Goal: Complete application form: Complete application form

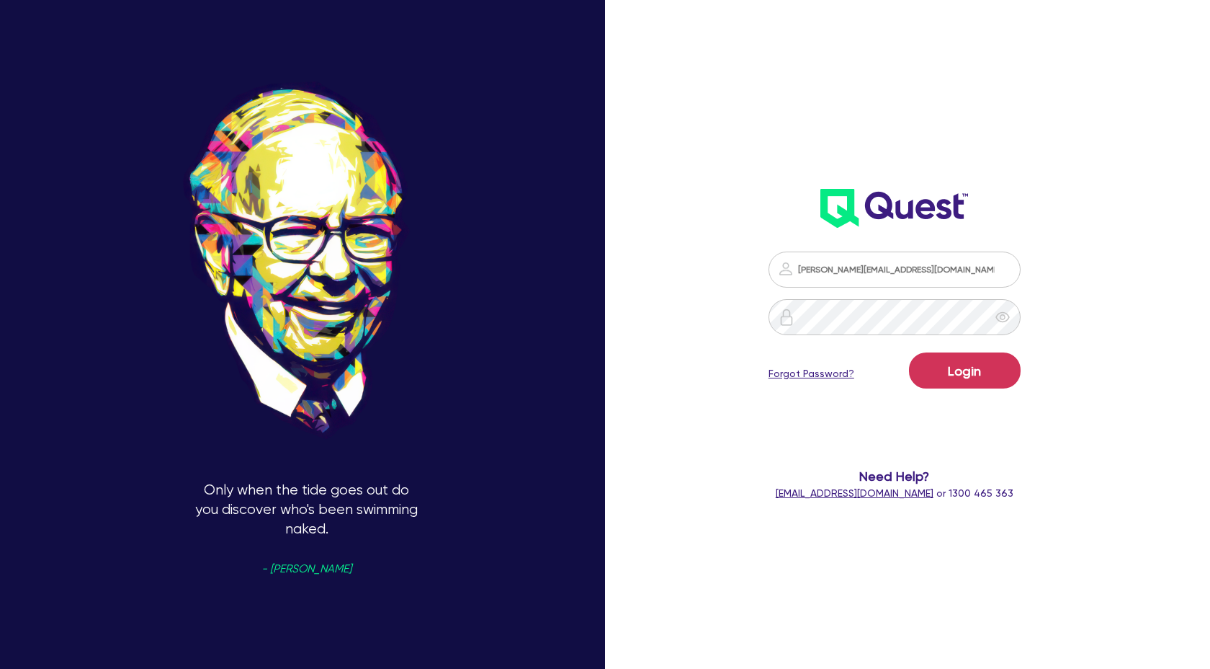
click at [971, 380] on button "Login" at bounding box center [965, 370] width 112 height 36
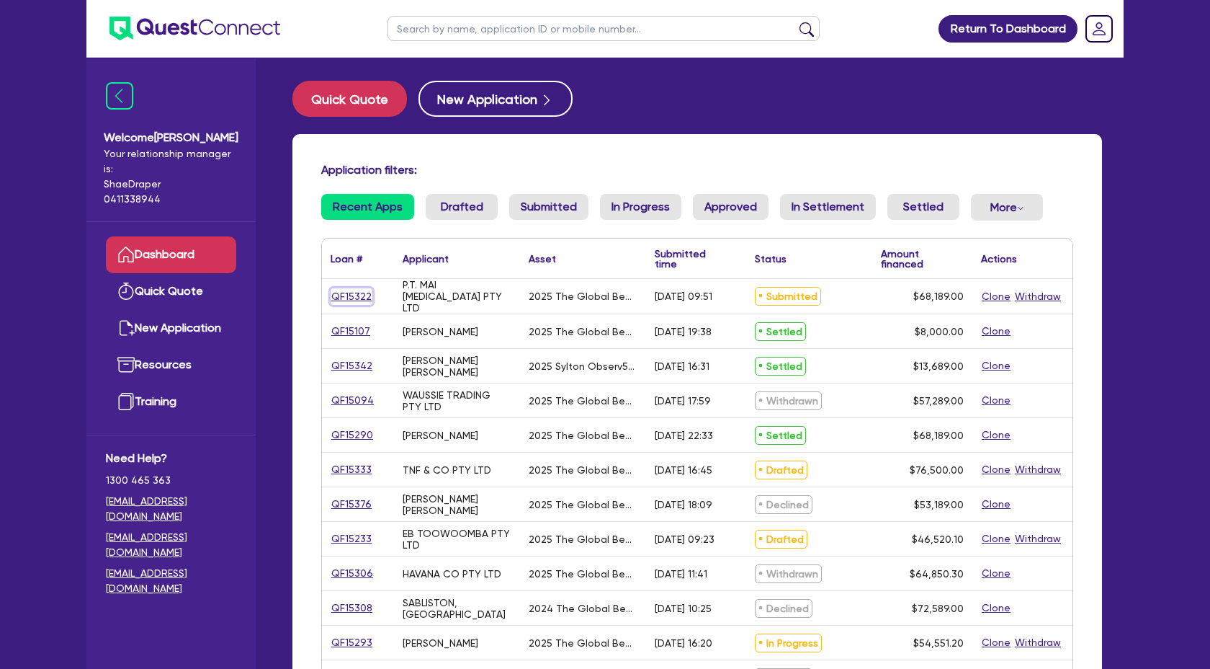
click at [343, 294] on link "QF15322" at bounding box center [352, 296] width 42 height 17
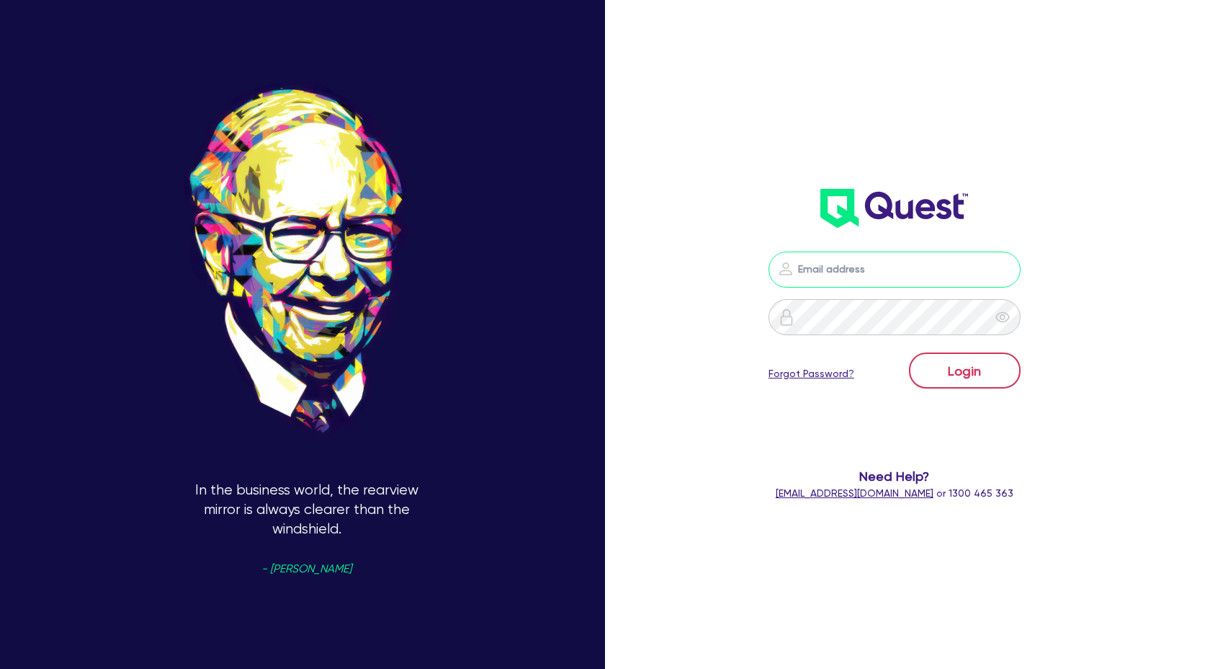
type input "[PERSON_NAME][EMAIL_ADDRESS][DOMAIN_NAME]"
click at [947, 370] on button "Login" at bounding box center [965, 370] width 112 height 36
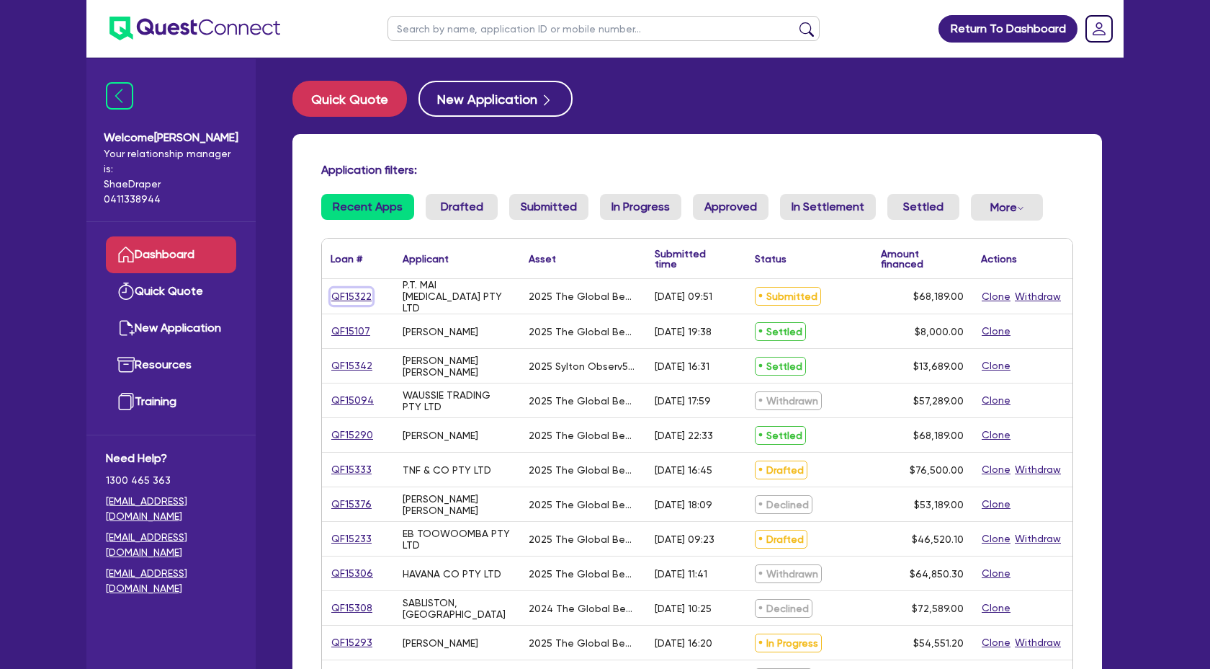
click at [339, 292] on link "QF15322" at bounding box center [352, 296] width 42 height 17
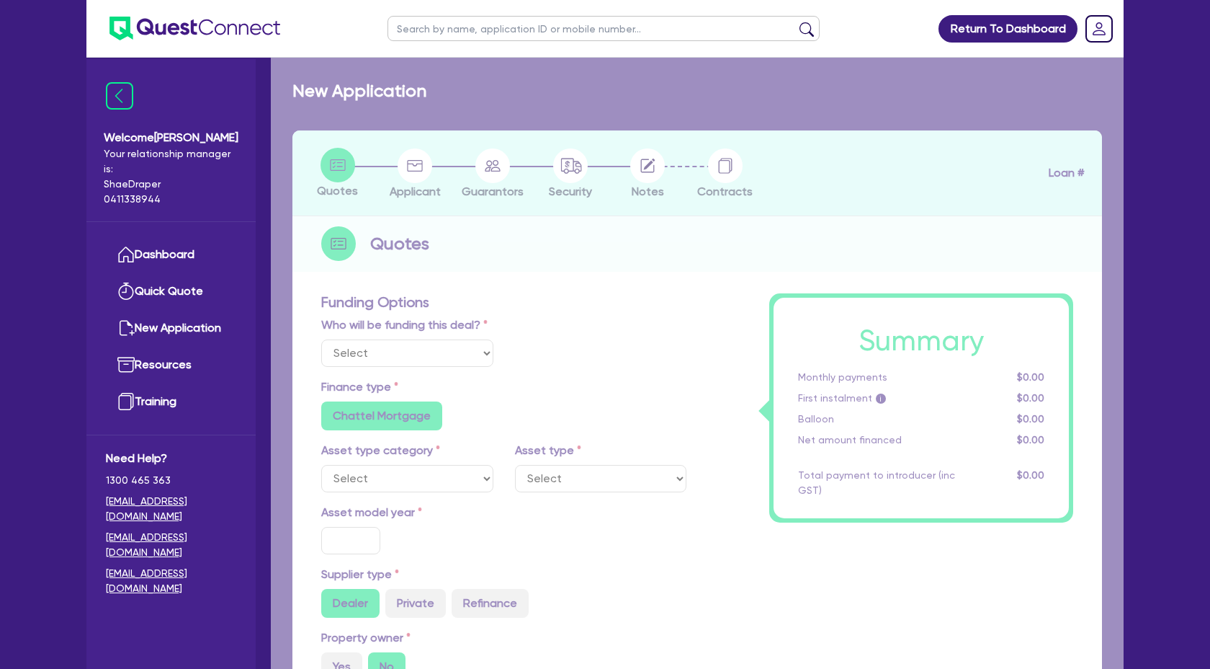
select select "Quest Finance - Own Book"
select select "TERTIARY_ASSETS"
type input "2025"
radio input "true"
type input "68,189"
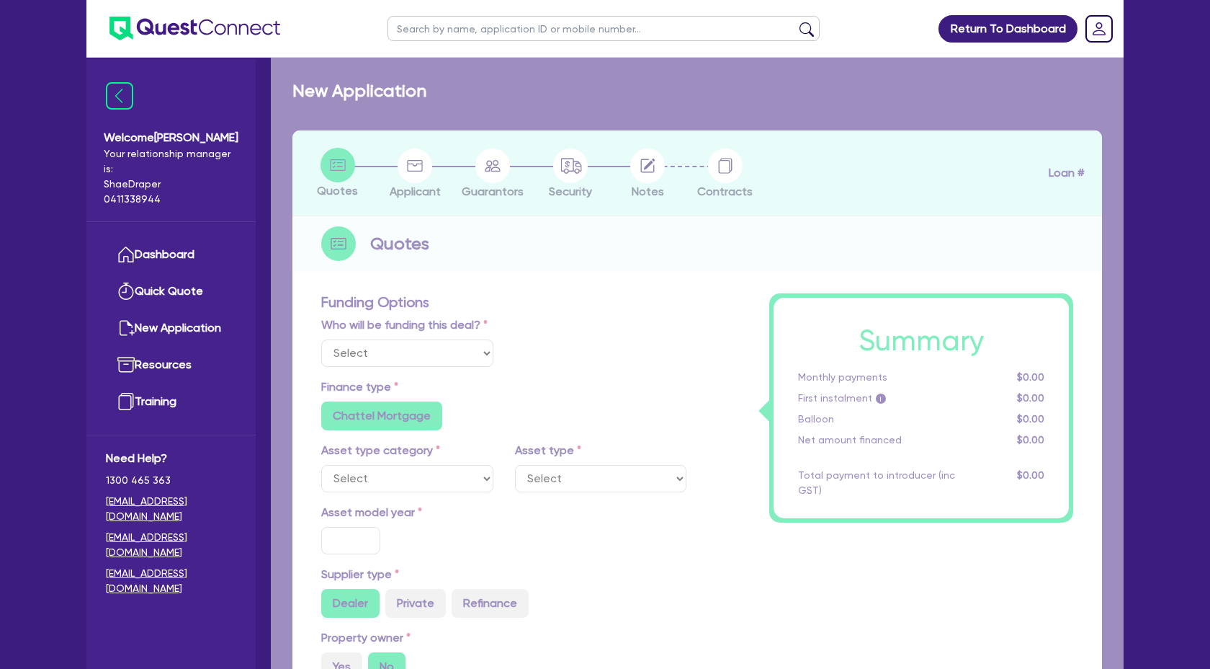
type input "4"
type input "2,727.56"
type input "17.95"
select select "BEAUTY_EQUIPMENT"
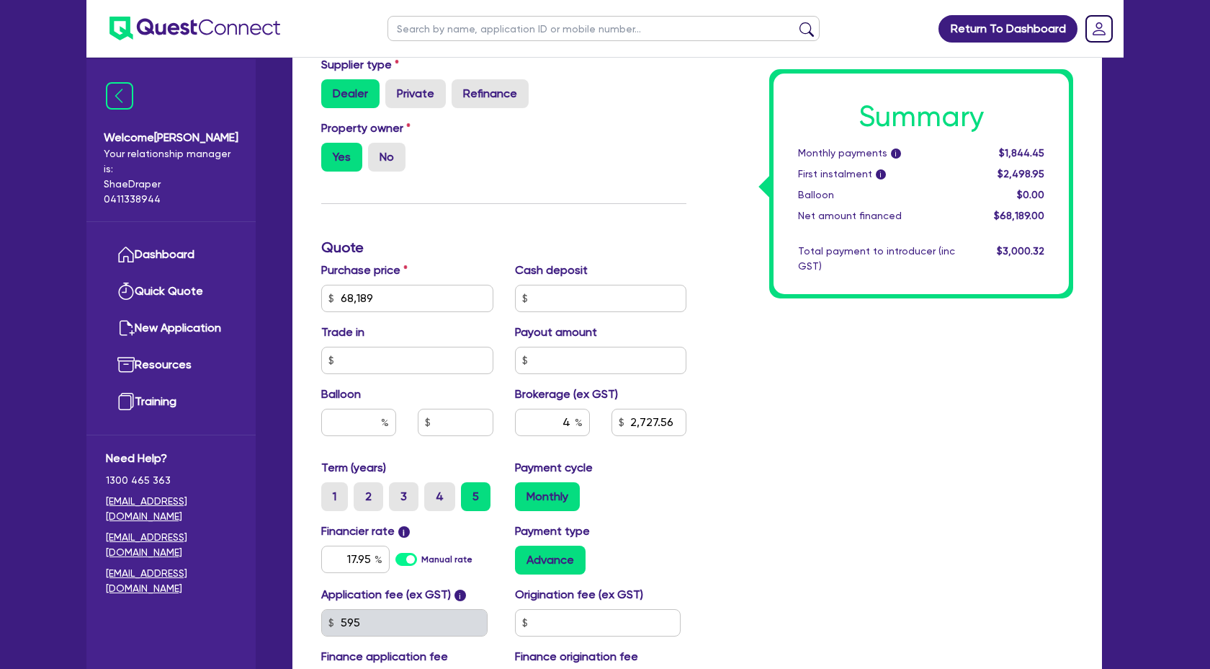
scroll to position [512, 0]
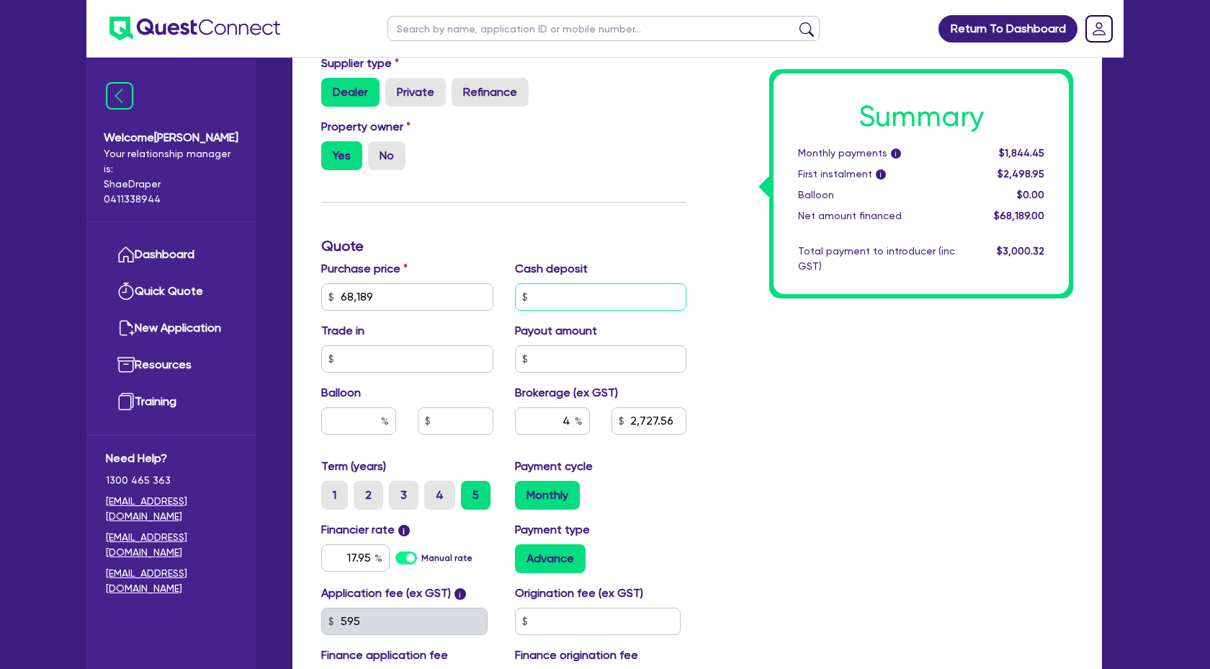
click at [576, 301] on input "text" at bounding box center [601, 296] width 172 height 27
type input "68,189"
type input "1"
type input "2,727.56"
type input "68,189"
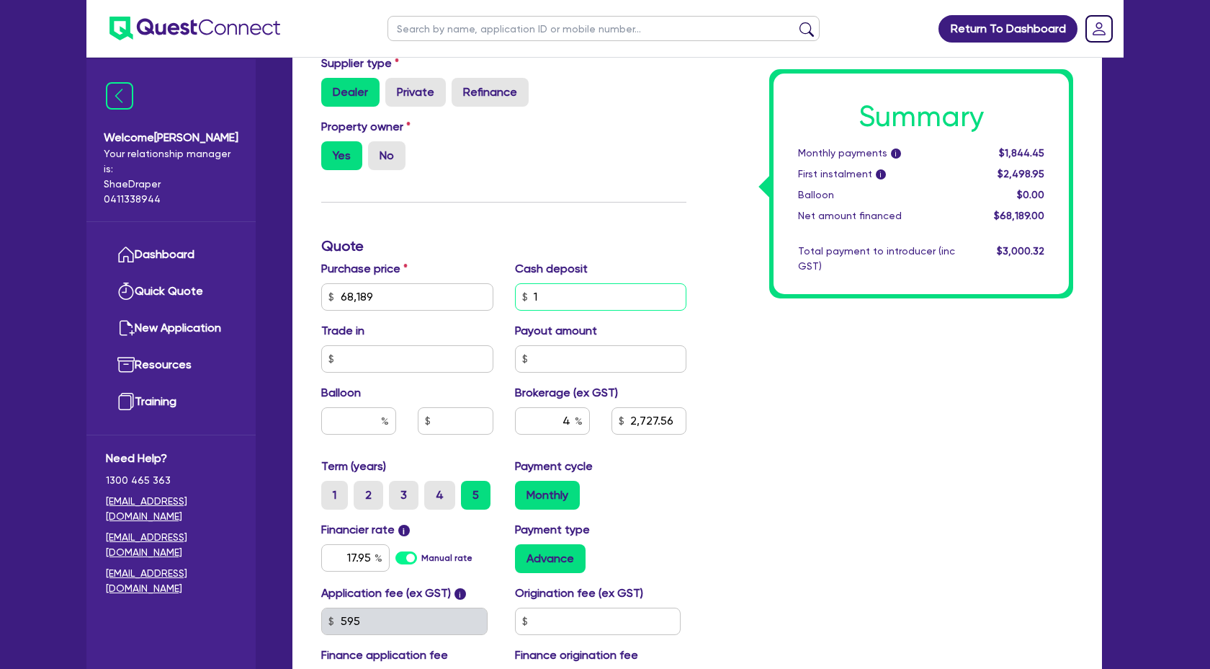
type input "10"
type input "2,727.56"
type input "68,189"
type input "100"
type input "2,727.56"
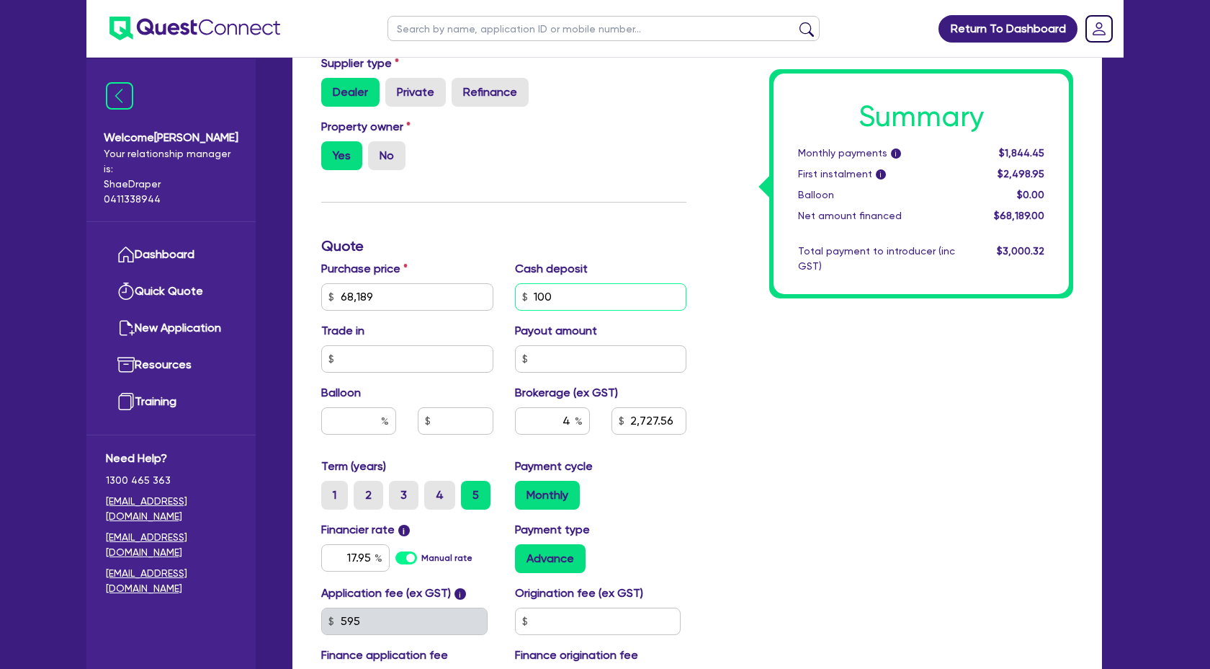
type input "68,189"
type input "1,000"
type input "2,727.56"
type input "1,000"
type input "68,189"
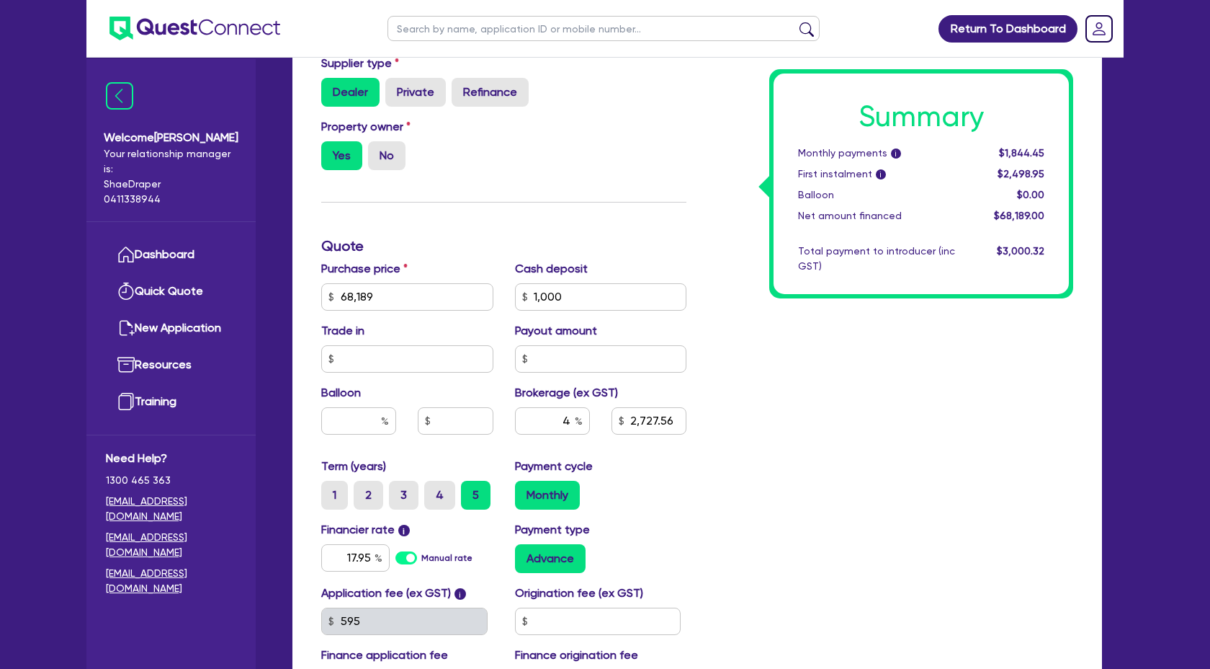
type input "2,727.56"
click at [903, 438] on div "Summary Monthly payments i Calculating... First instalment i Calculating... Bal…" at bounding box center [890, 245] width 387 height 927
type input "68,189"
type input "2,687.56"
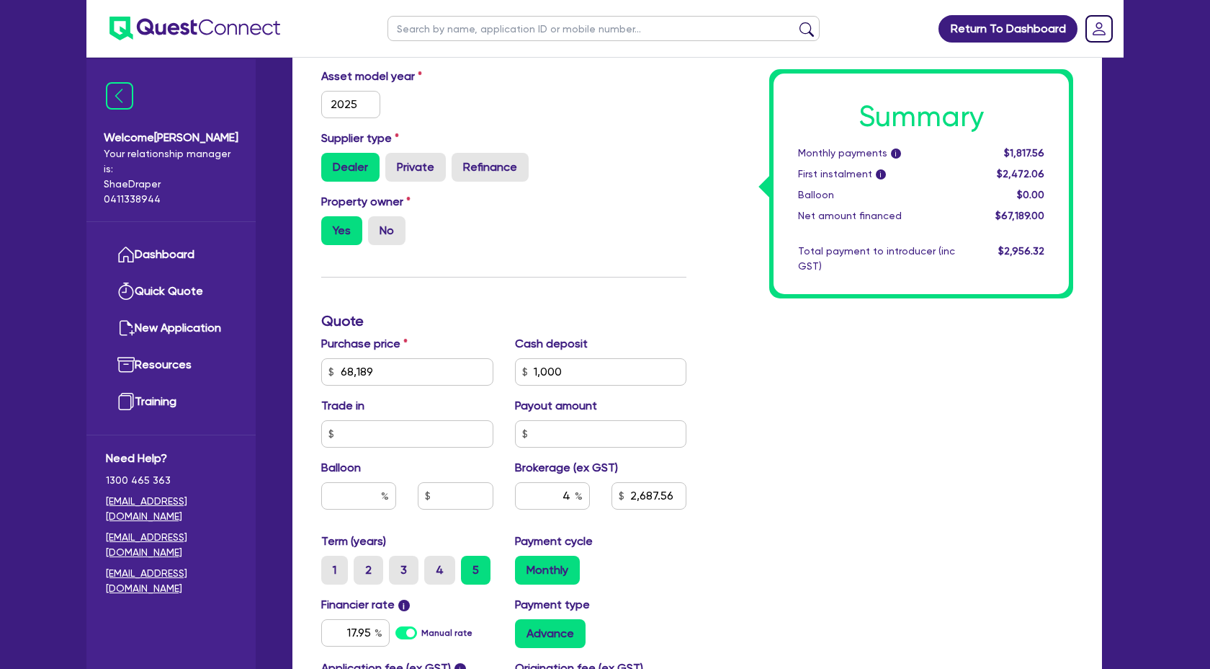
scroll to position [714, 0]
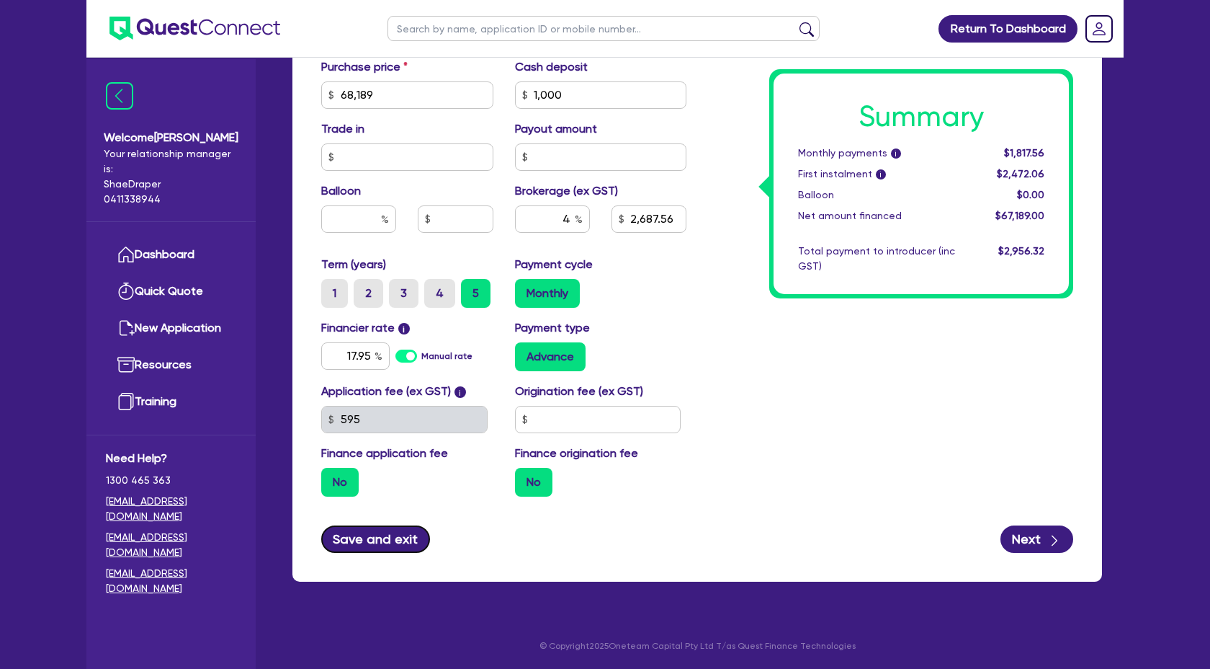
click at [362, 545] on button "Save and exit" at bounding box center [375, 538] width 109 height 27
type input "68,189"
type input "2,687.56"
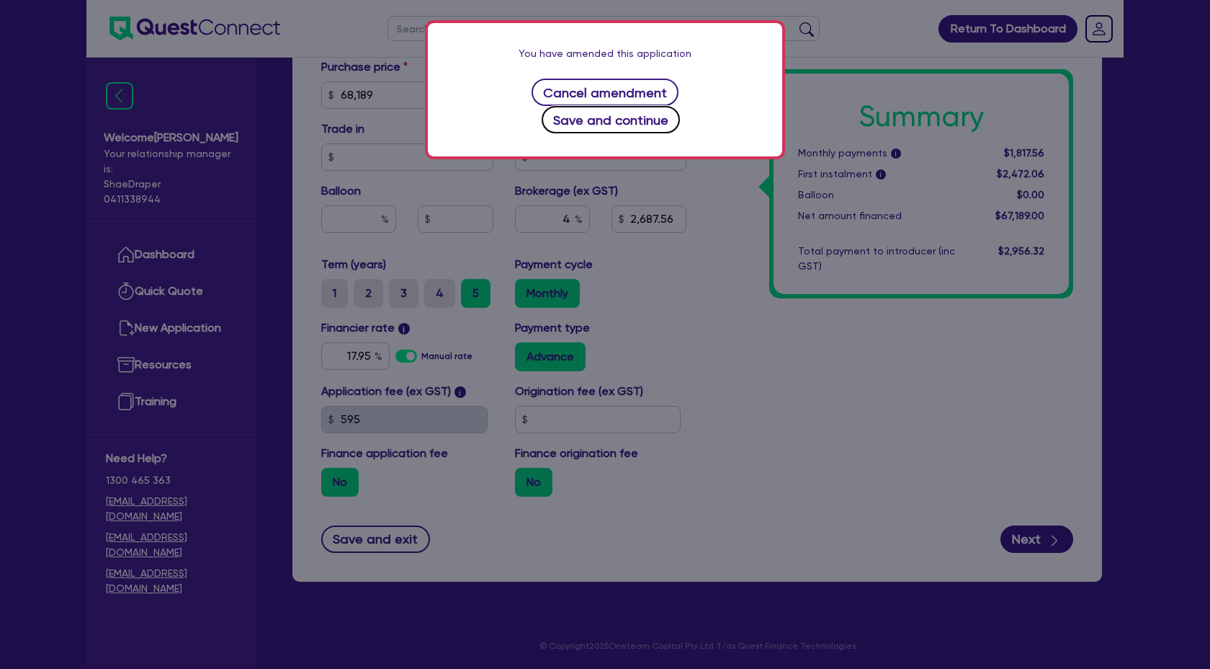
click at [651, 106] on button "Save and continue" at bounding box center [611, 119] width 139 height 27
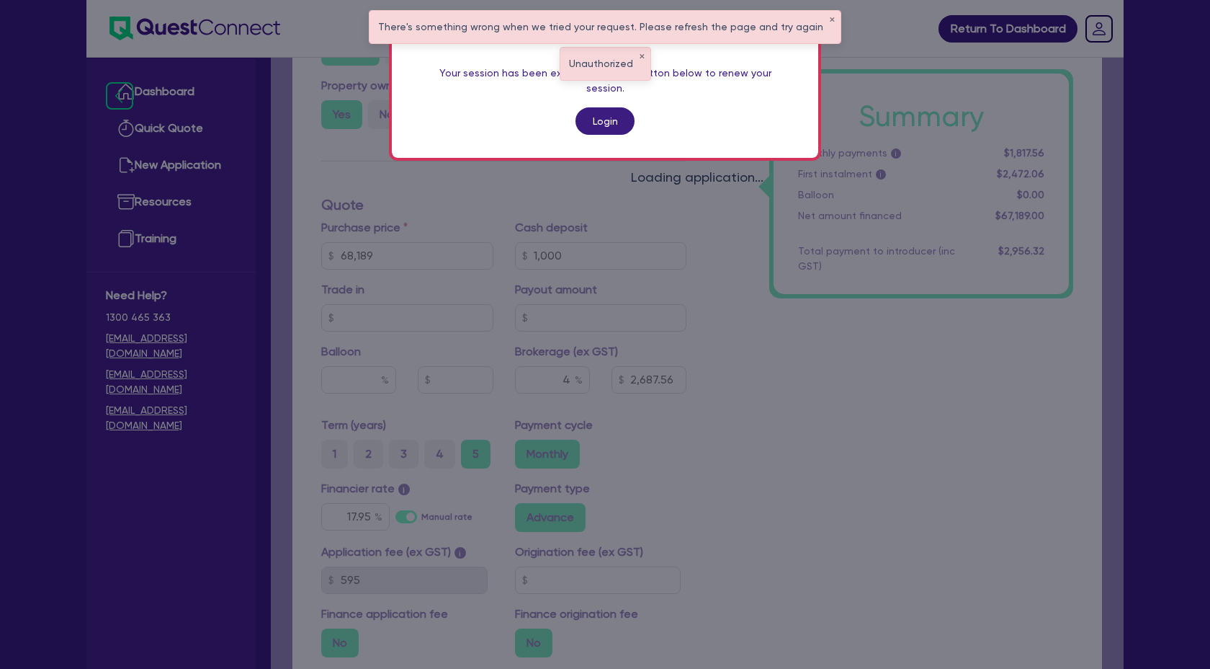
scroll to position [545, 0]
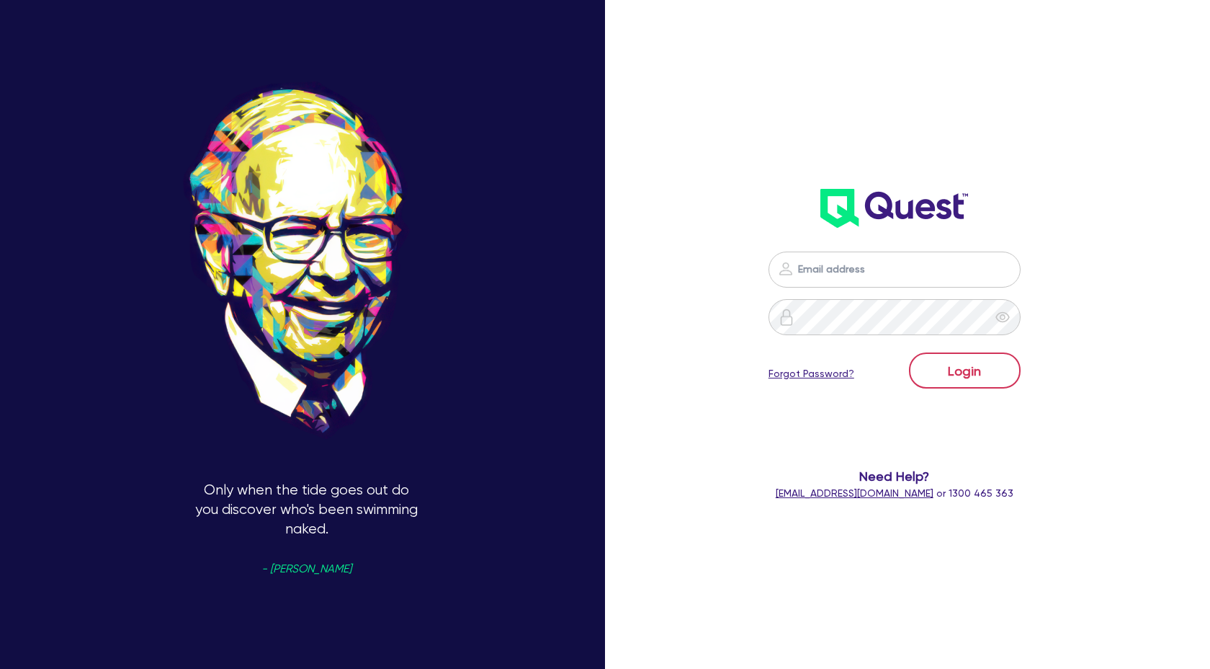
type input "[PERSON_NAME][EMAIL_ADDRESS][DOMAIN_NAME]"
click at [956, 367] on button "Login" at bounding box center [965, 370] width 112 height 36
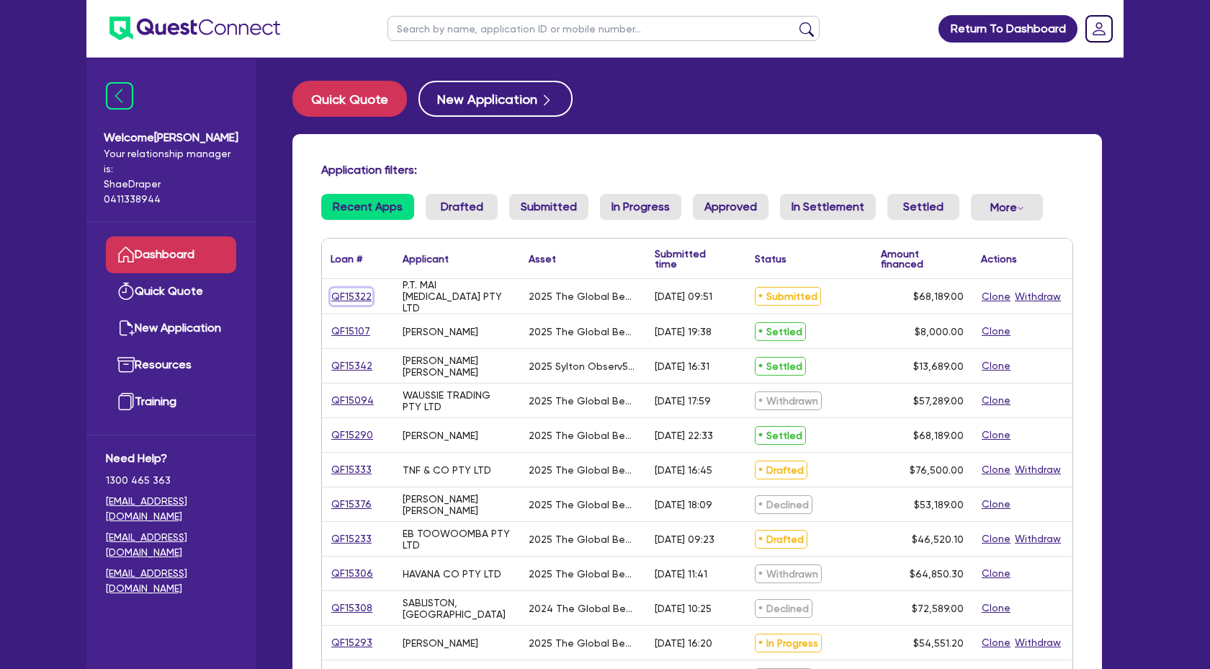
click at [361, 298] on link "QF15322" at bounding box center [352, 296] width 42 height 17
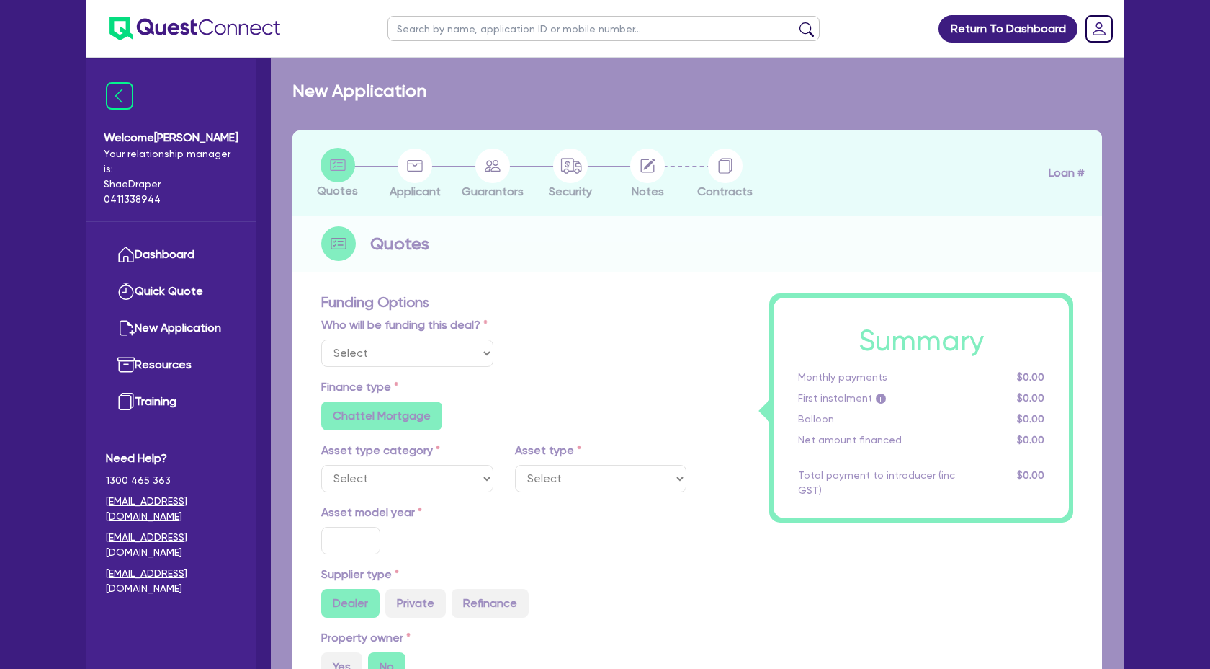
select select "Quest Finance - Own Book"
select select "TERTIARY_ASSETS"
type input "2025"
radio input "true"
type input "68,189"
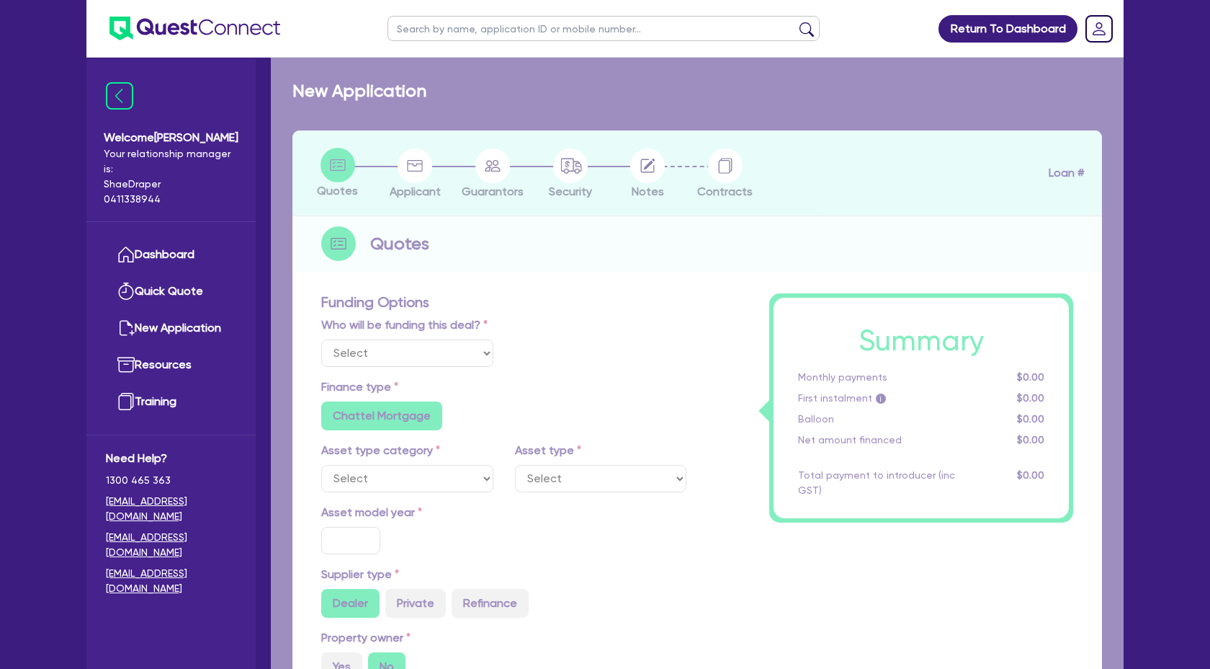
type input "4"
type input "2,727.56"
type input "17.95"
select select "BEAUTY_EQUIPMENT"
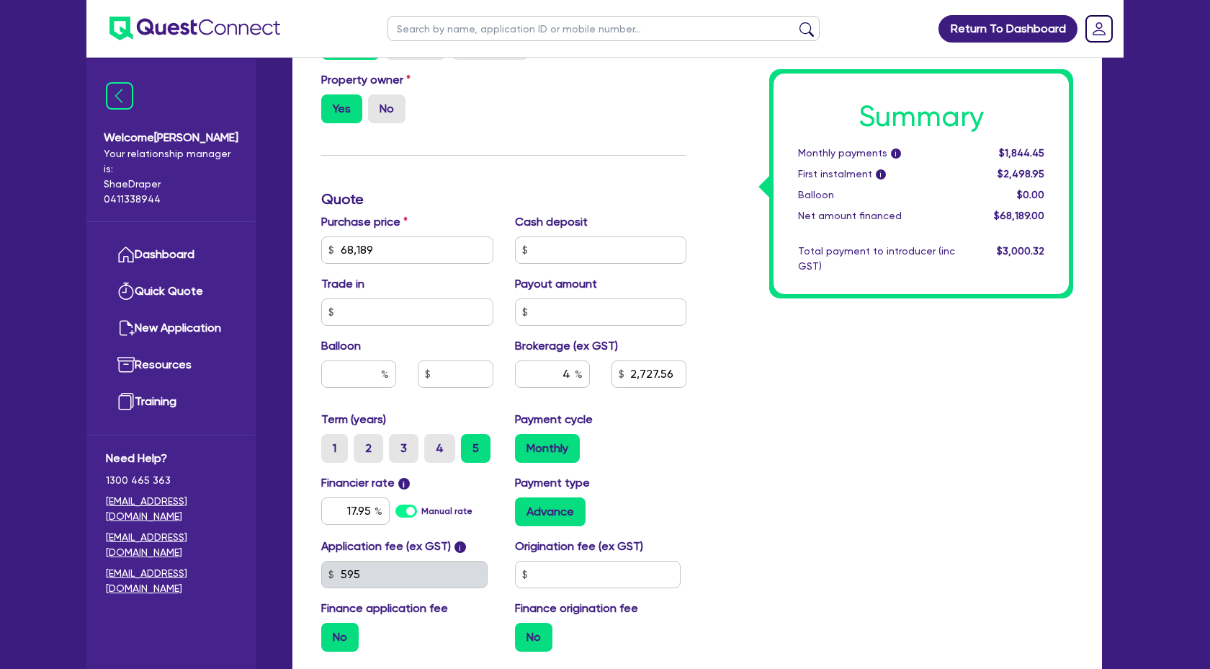
scroll to position [573, 0]
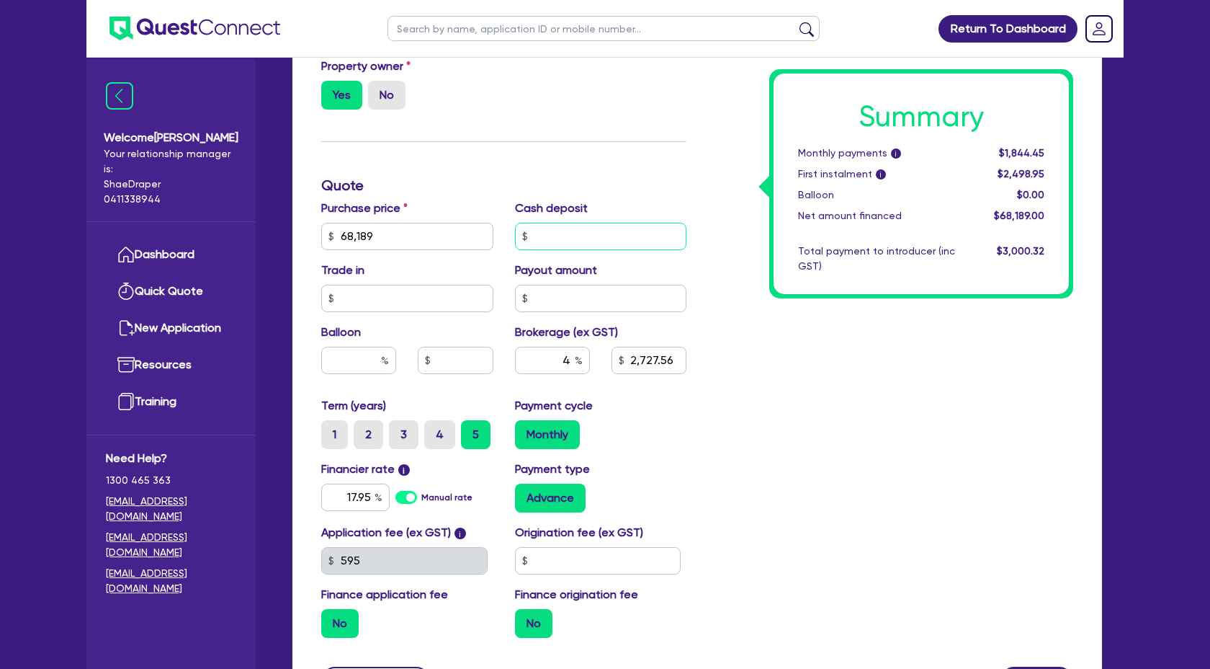
click at [569, 233] on input "text" at bounding box center [601, 236] width 172 height 27
type input "68,189"
type input "1"
type input "2,727.56"
type input "68,189"
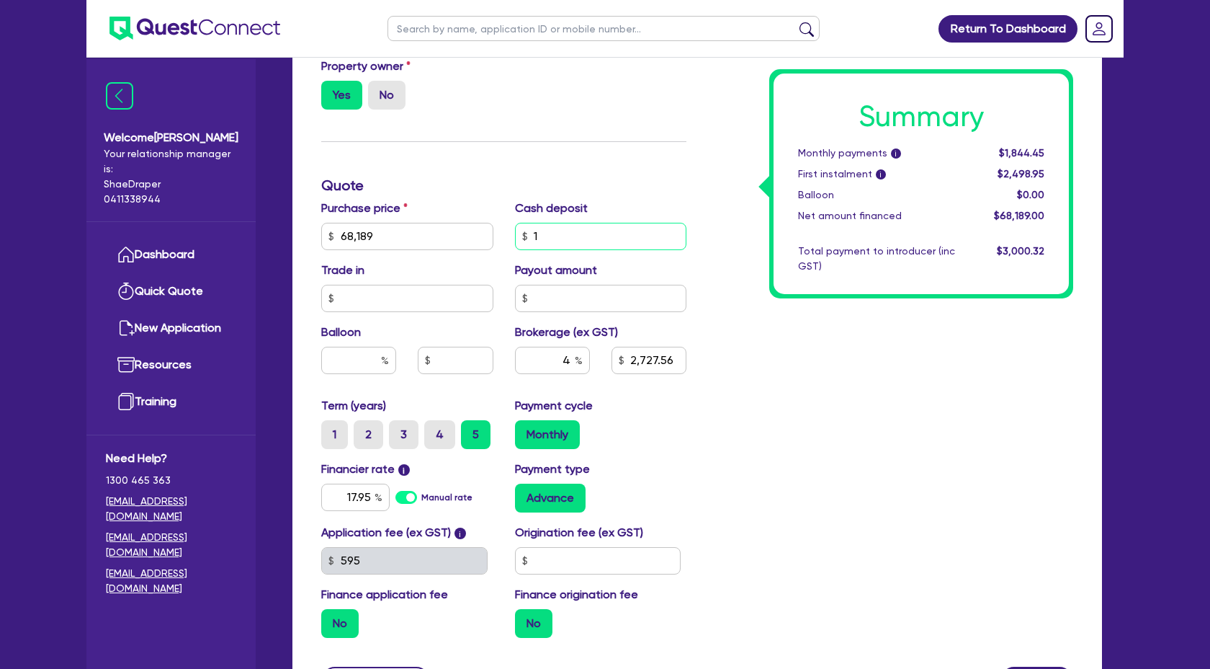
type input "10"
type input "2,727.56"
type input "68,189"
type input "100"
type input "2,727.56"
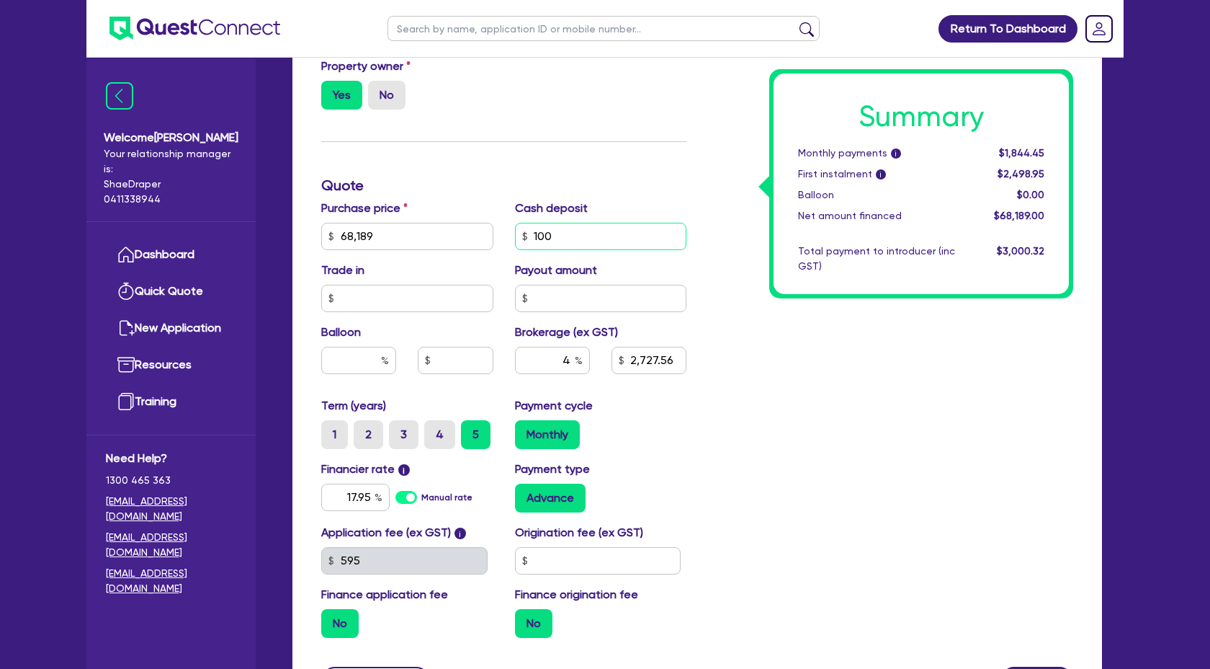
type input "68,189"
type input "1,000"
type input "2,727.56"
type input "68,189"
type input "1,000."
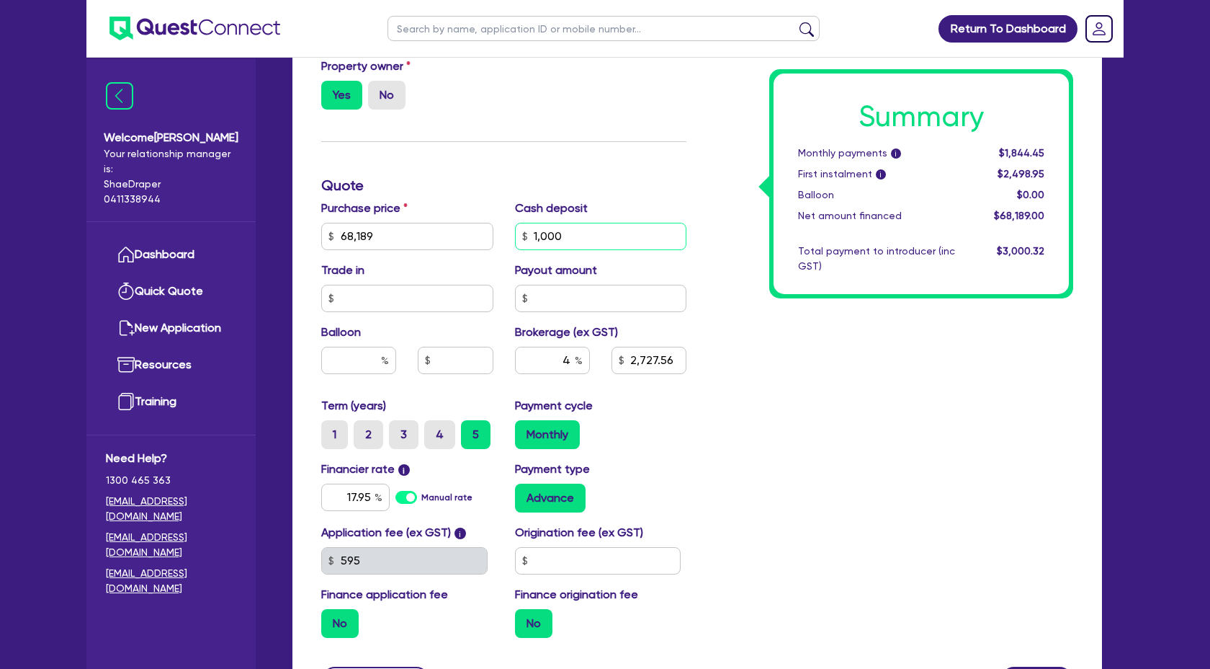
type input "2,727.56"
type input "68,189"
type input "1,000.0"
type input "2,727.56"
type input "68,189"
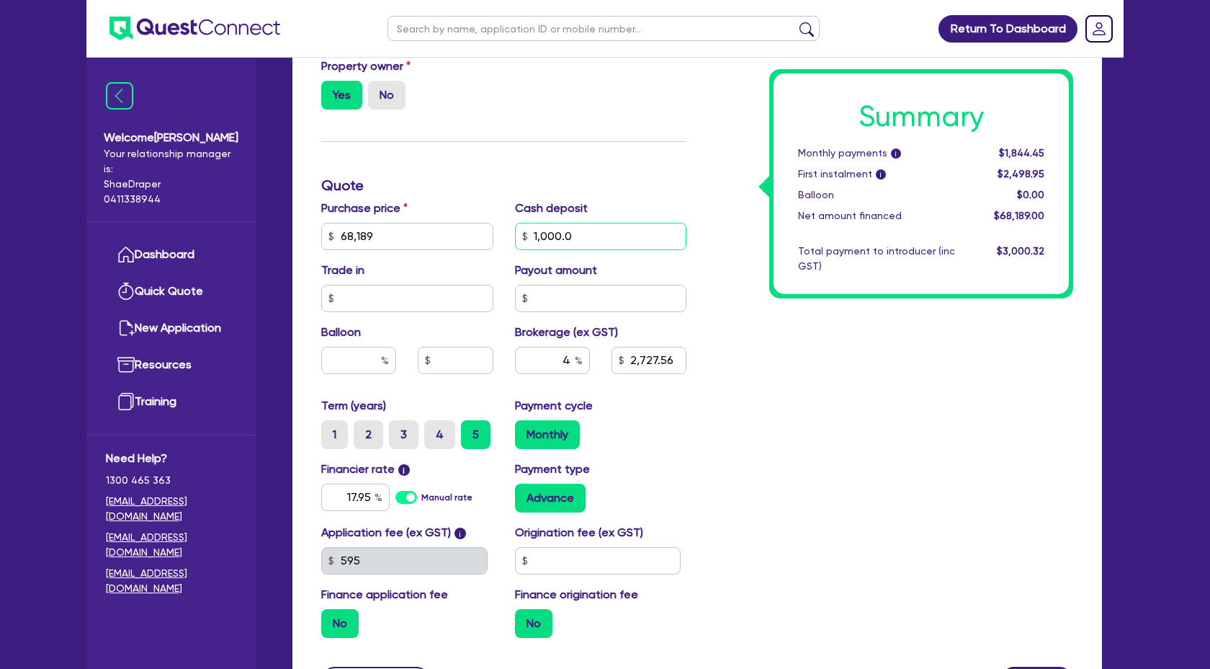
type input "1,000.00"
type input "2,727.56"
type input "1,000.00"
type input "68,189"
type input "2,727.56"
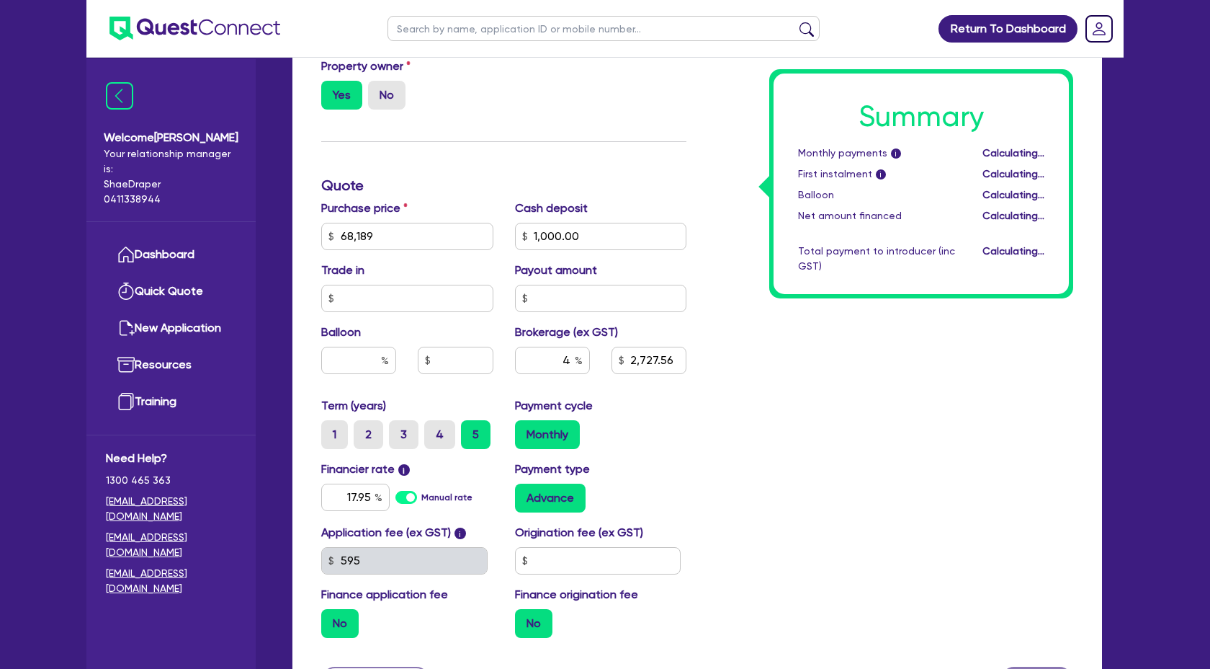
click at [817, 441] on div "Summary Monthly payments i Calculating... First instalment i Calculating... Bal…" at bounding box center [890, 185] width 387 height 927
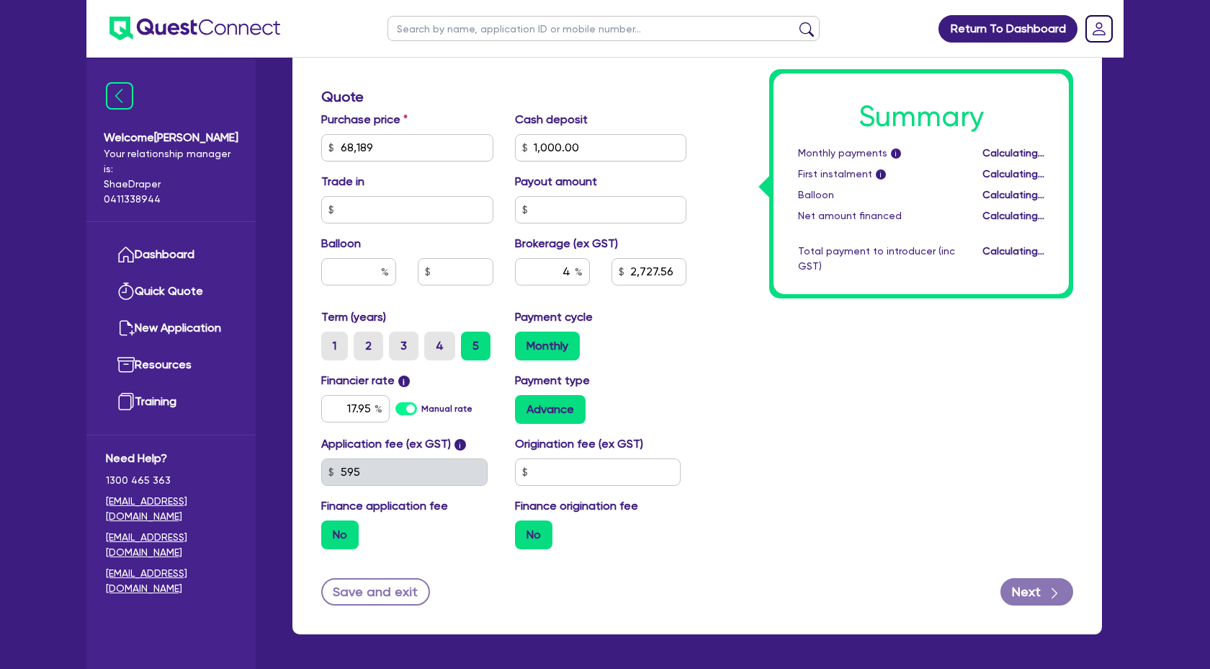
type input "68,189"
type input "2,727.56"
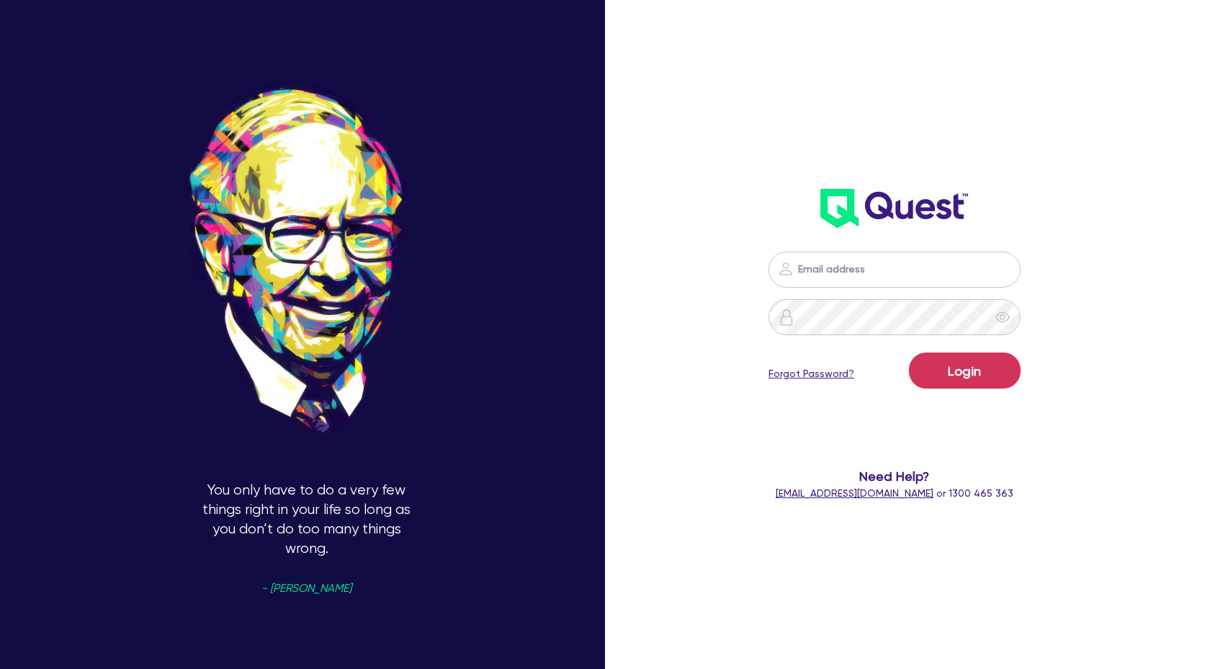
scroll to position [1296, 0]
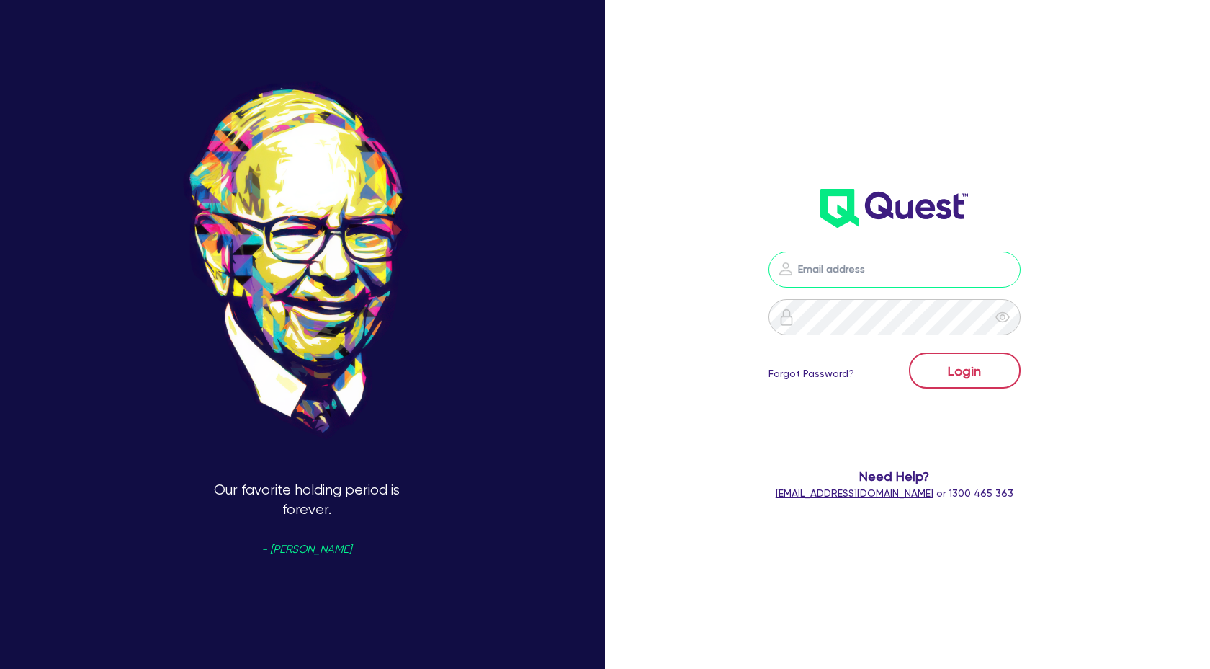
type input "[PERSON_NAME][EMAIL_ADDRESS][DOMAIN_NAME]"
click at [977, 368] on button "Login" at bounding box center [965, 370] width 112 height 36
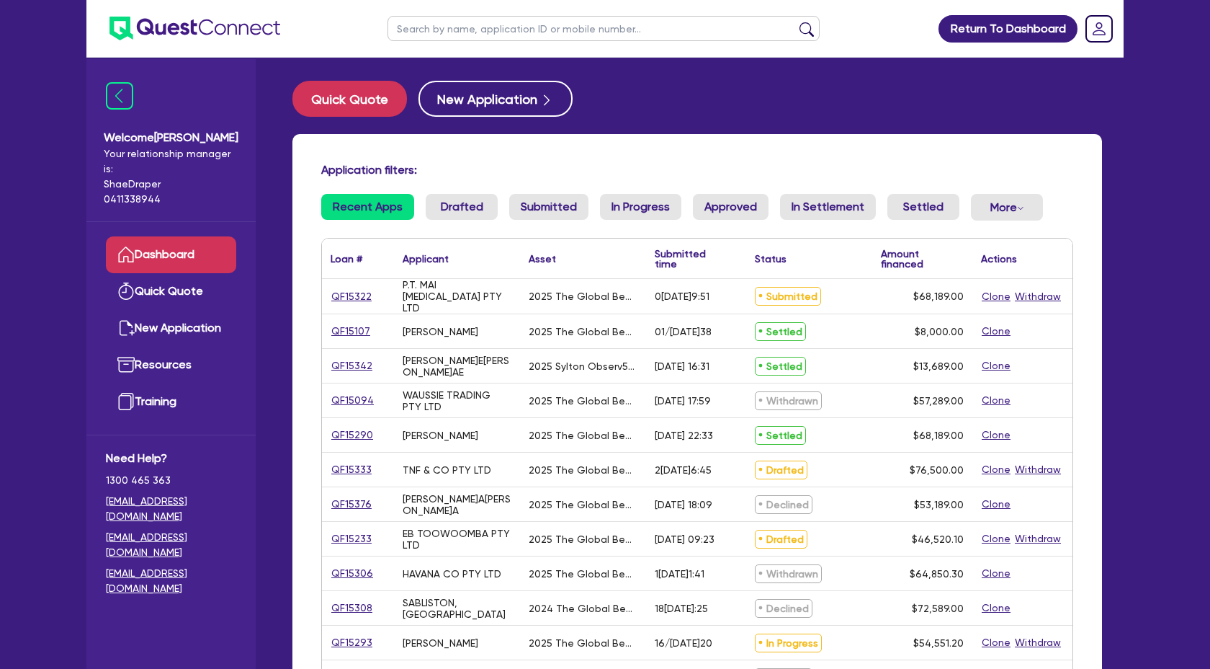
click at [349, 285] on div "QF15322" at bounding box center [358, 296] width 72 height 35
click at [348, 294] on link "QF15322" at bounding box center [352, 296] width 42 height 17
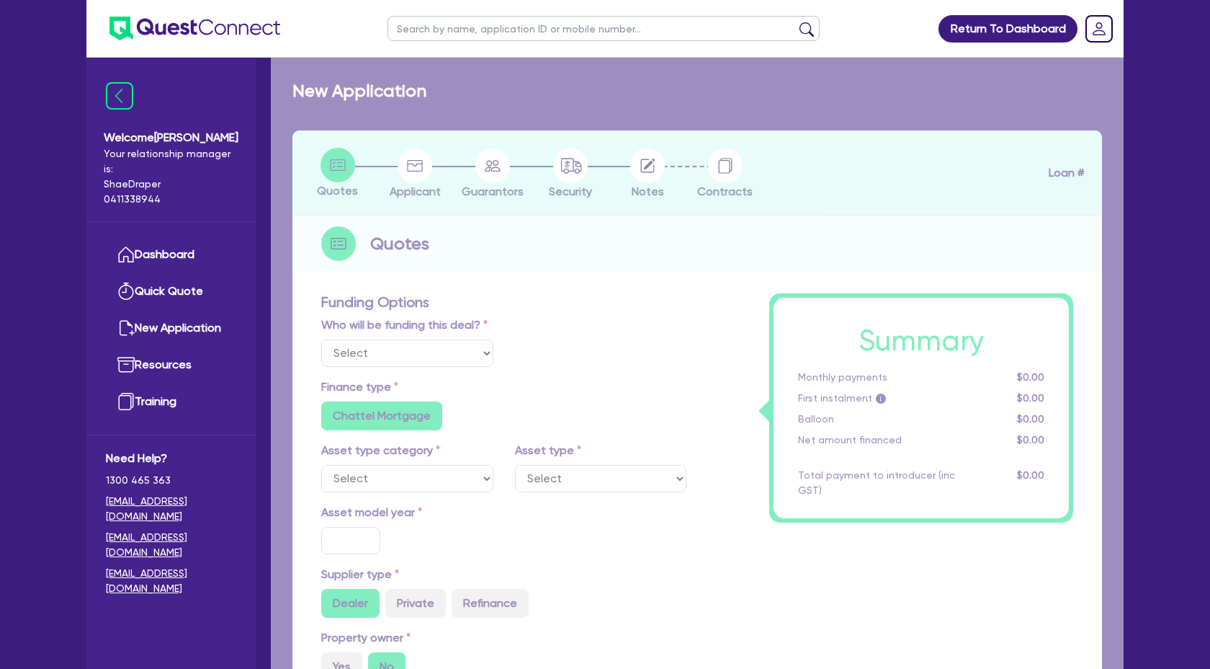
select select "Quest Finance - Own Book"
select select "TERTIARY_ASSETS"
type input "2025"
radio input "true"
type input "68,189"
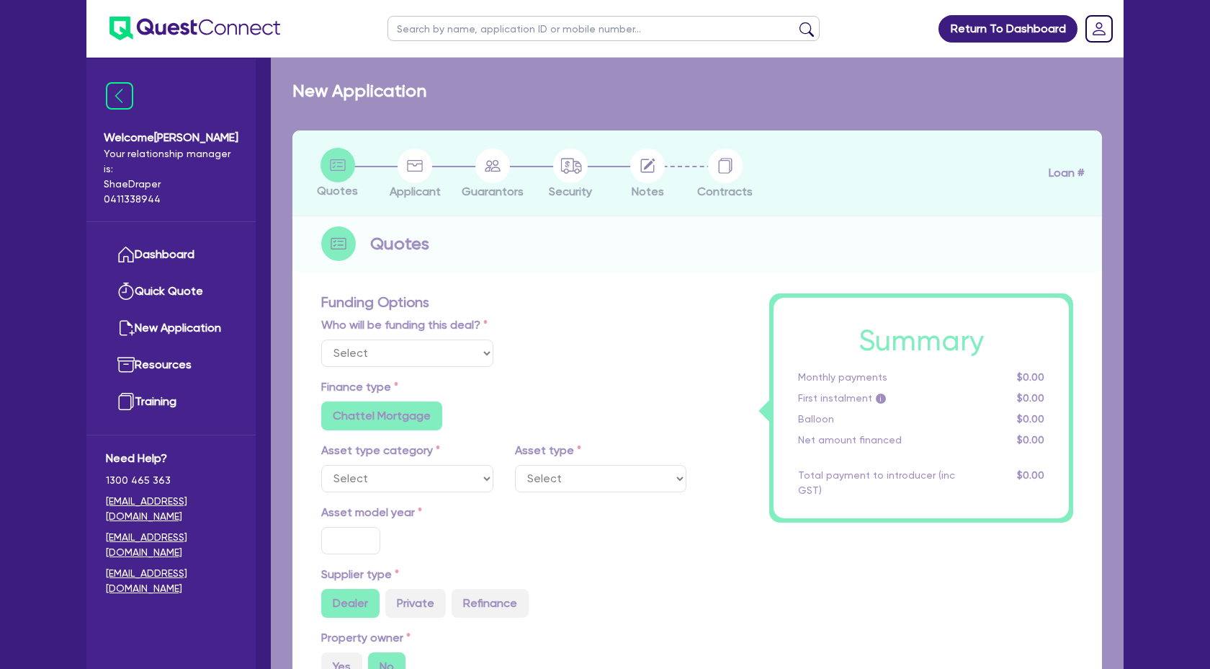
type input "4"
type input "2,727.56"
type input "17.95"
select select "BEAUTY_EQUIPMENT"
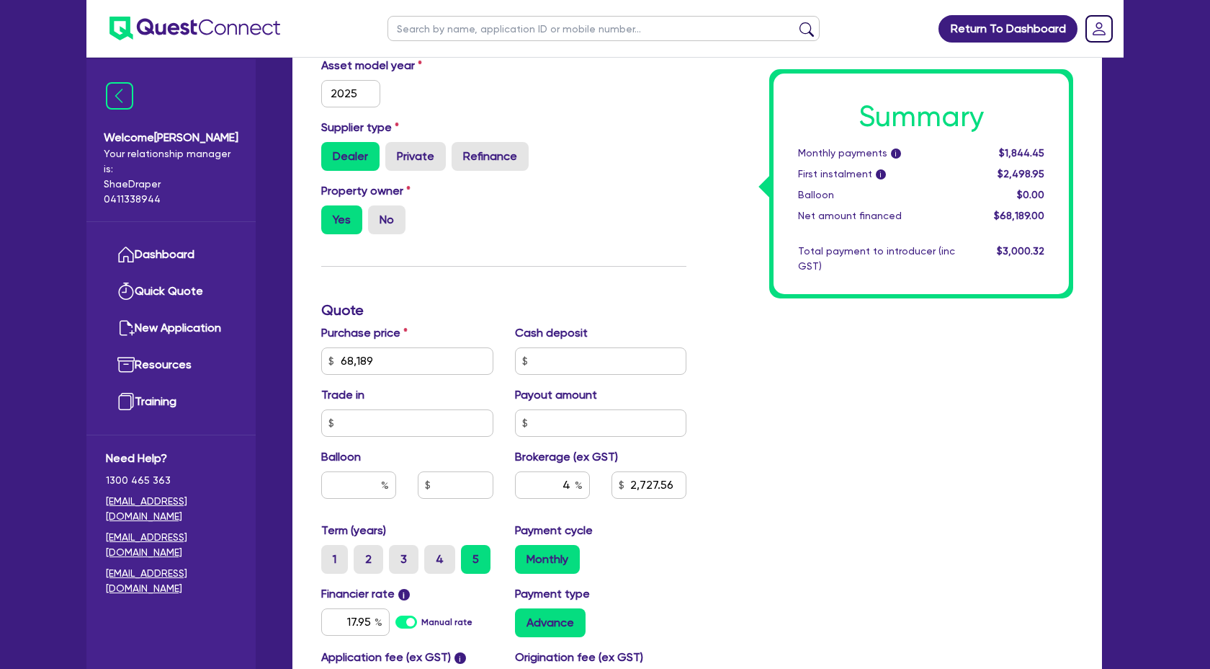
scroll to position [475, 0]
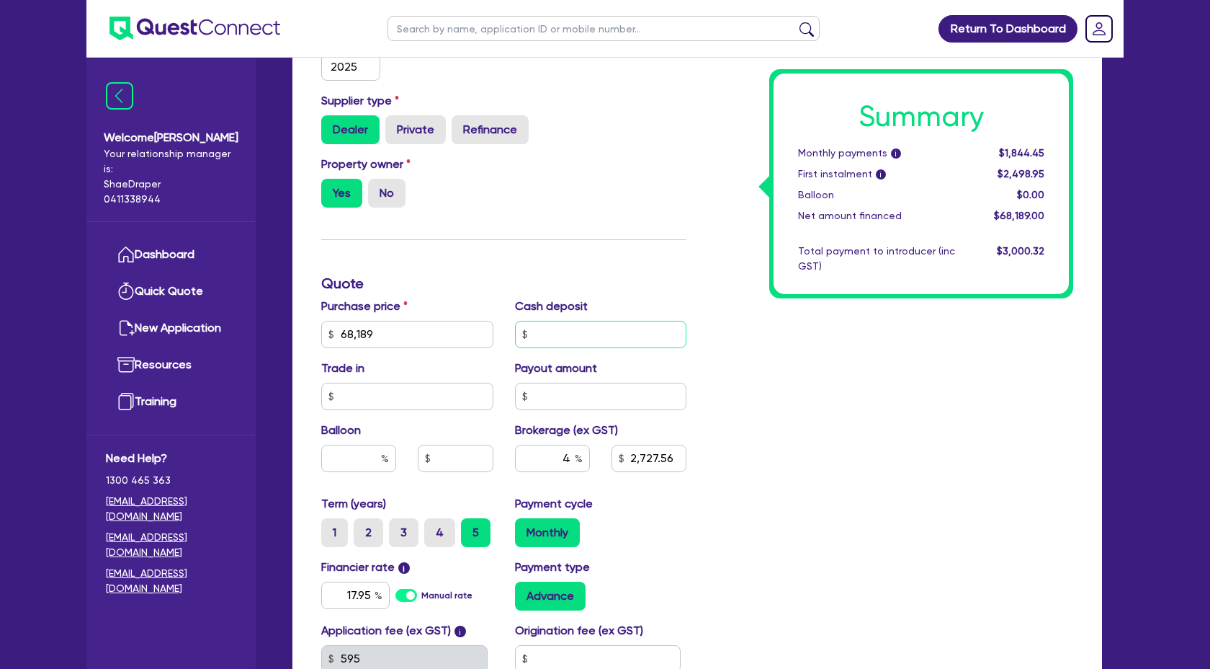
click at [560, 329] on input "text" at bounding box center [601, 334] width 172 height 27
type input "68,189"
type input "1"
type input "2,727.56"
type input "68,189"
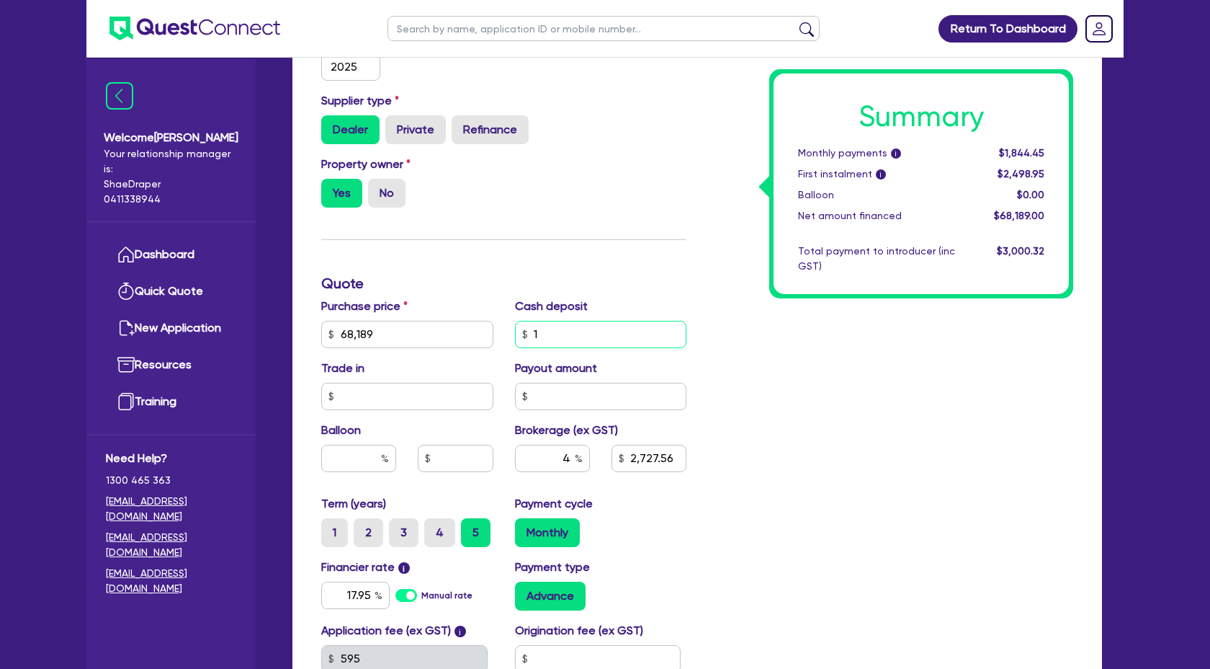
type input "10"
type input "2,727.56"
type input "68,189"
type input "100"
type input "2,727.56"
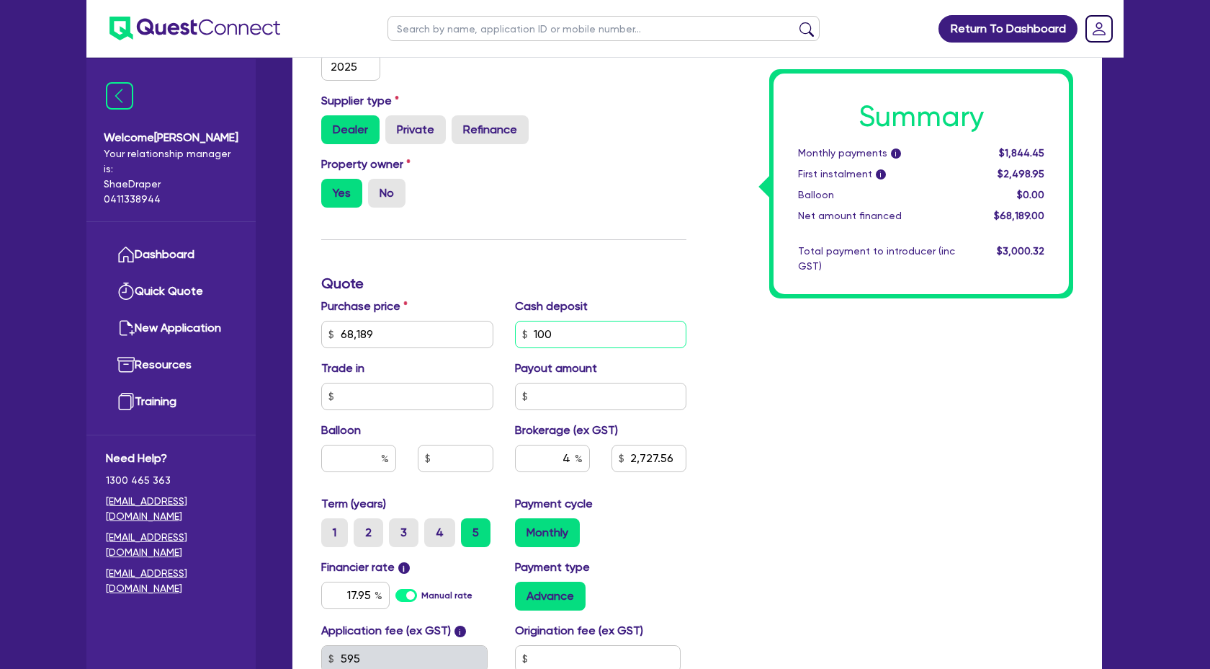
type input "68,189"
type input "1,000"
type input "2,727.56"
type input "68,189"
type input "1,000."
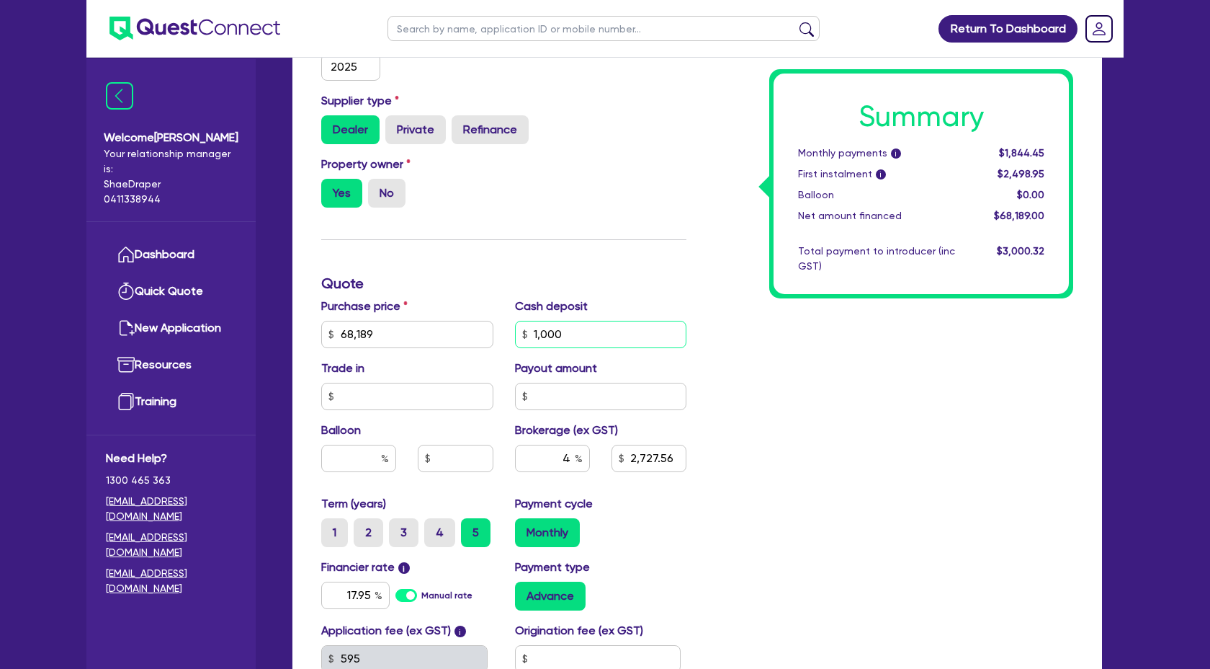
type input "2,727.56"
type input "68,189"
type input "1,000.0"
type input "2,727.56"
type input "68,189"
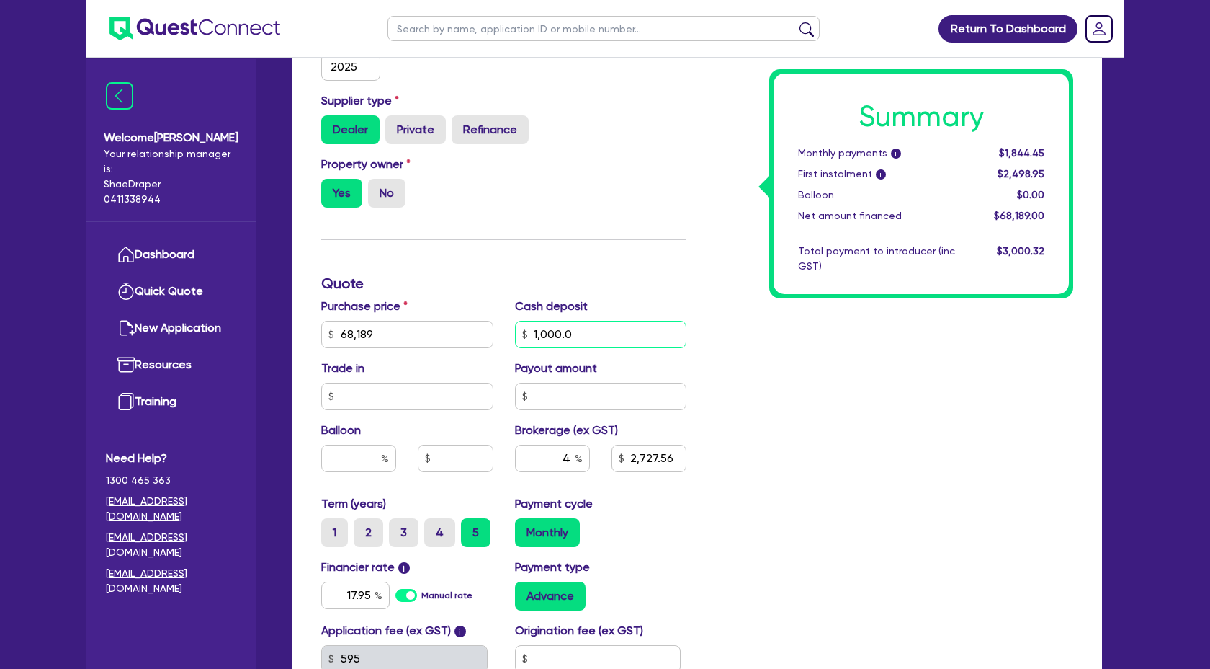
type input "1,000.00"
type input "2,727.56"
type input "1,000.00"
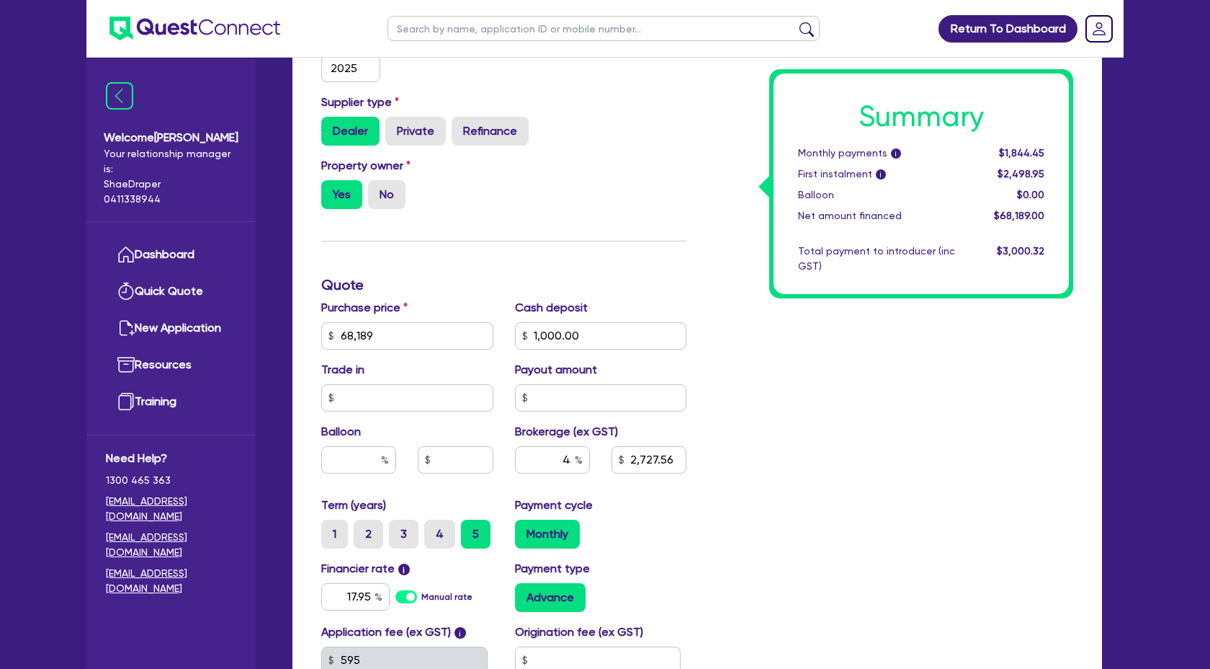
type input "68,189"
type input "2,727.56"
click at [860, 404] on div "Summary Monthly payments i $1,844.45 First instalment i $2,498.95 Balloon $0.00…" at bounding box center [890, 284] width 387 height 927
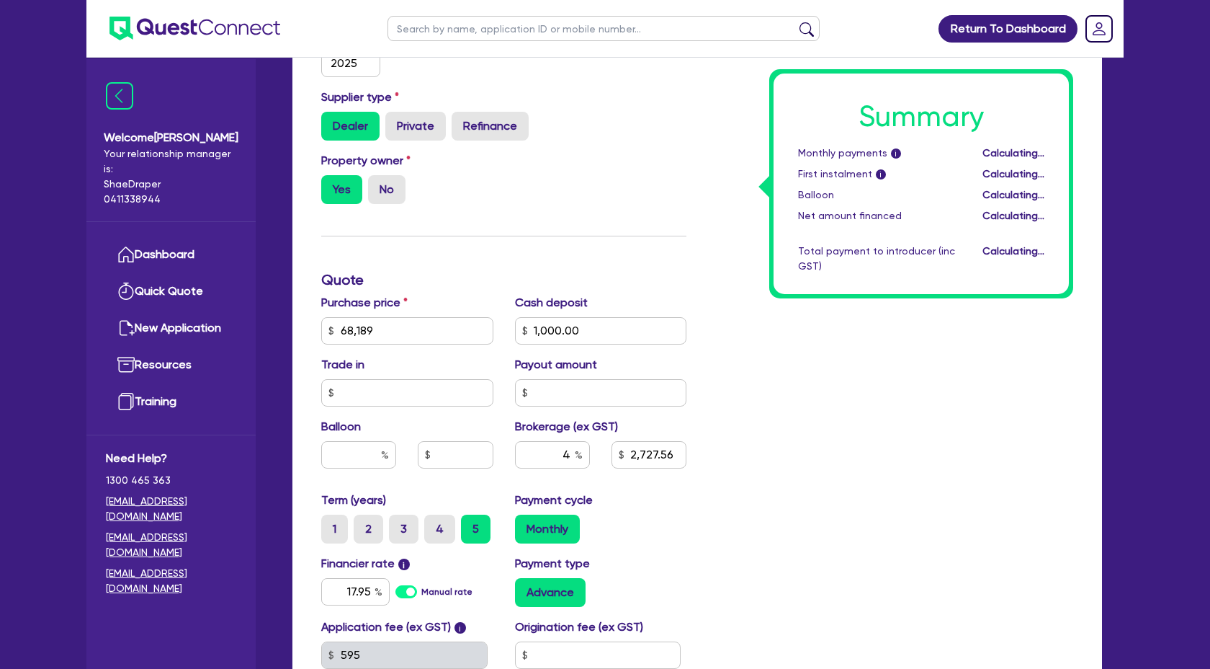
type input "68,189"
type input "2,687.56"
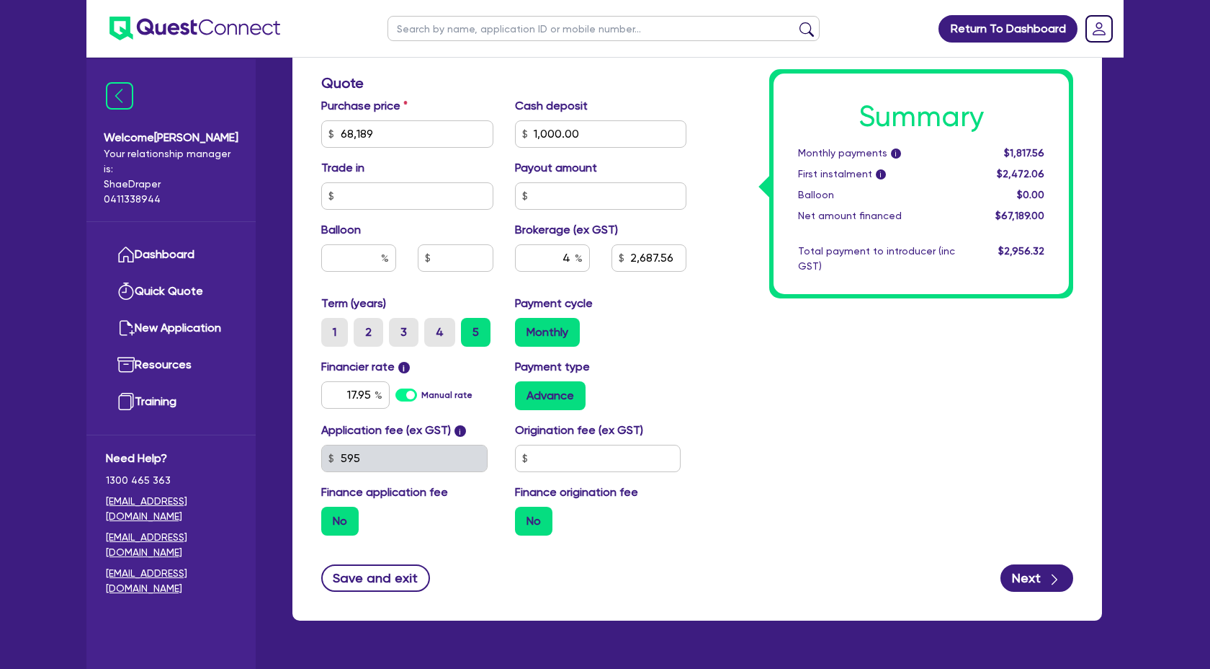
scroll to position [714, 0]
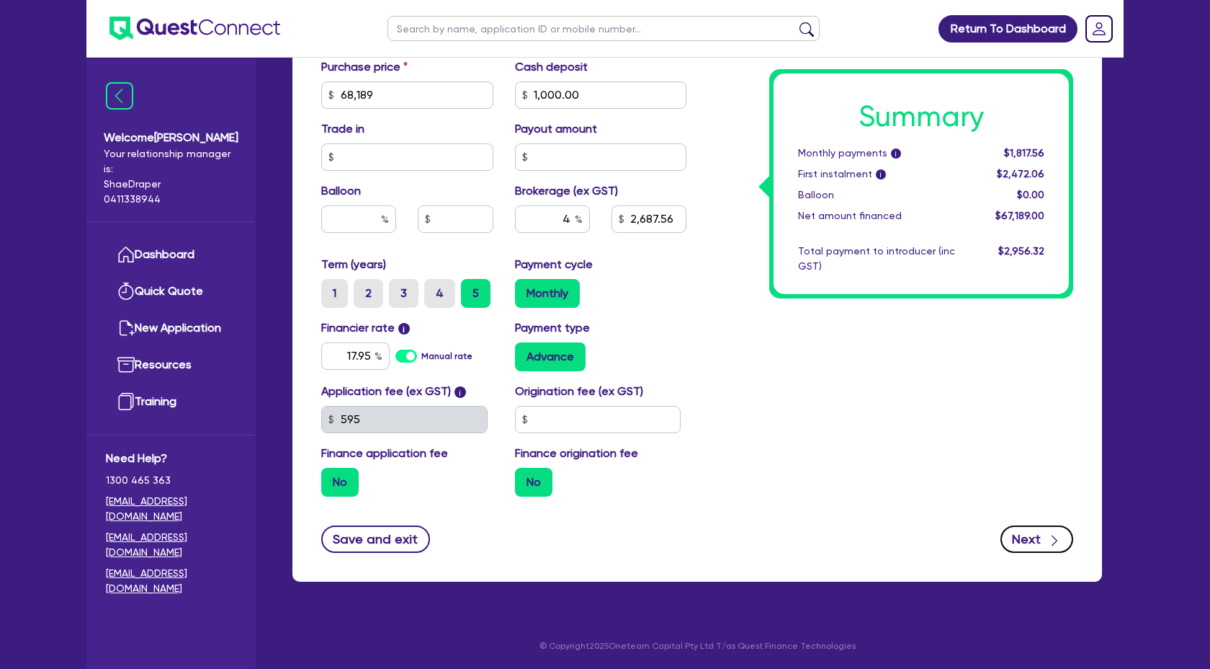
click at [1026, 542] on button "Next" at bounding box center [1037, 538] width 73 height 27
type input "68,189"
type input "2,687.56"
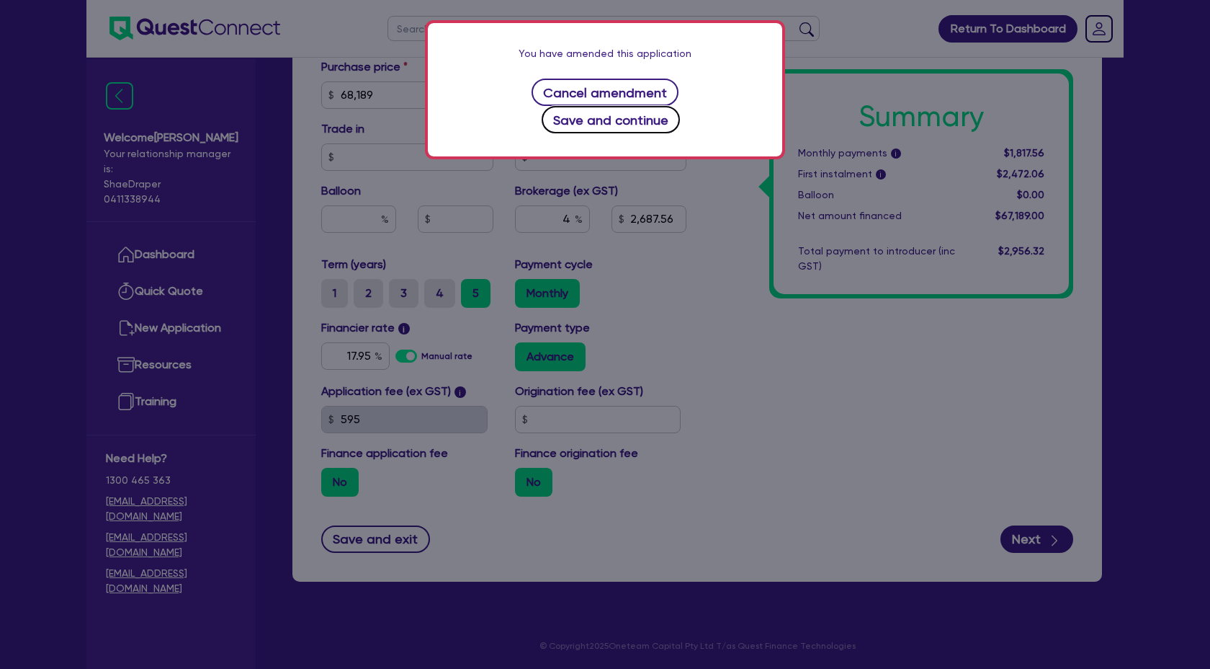
click at [681, 106] on button "Save and continue" at bounding box center [611, 119] width 139 height 27
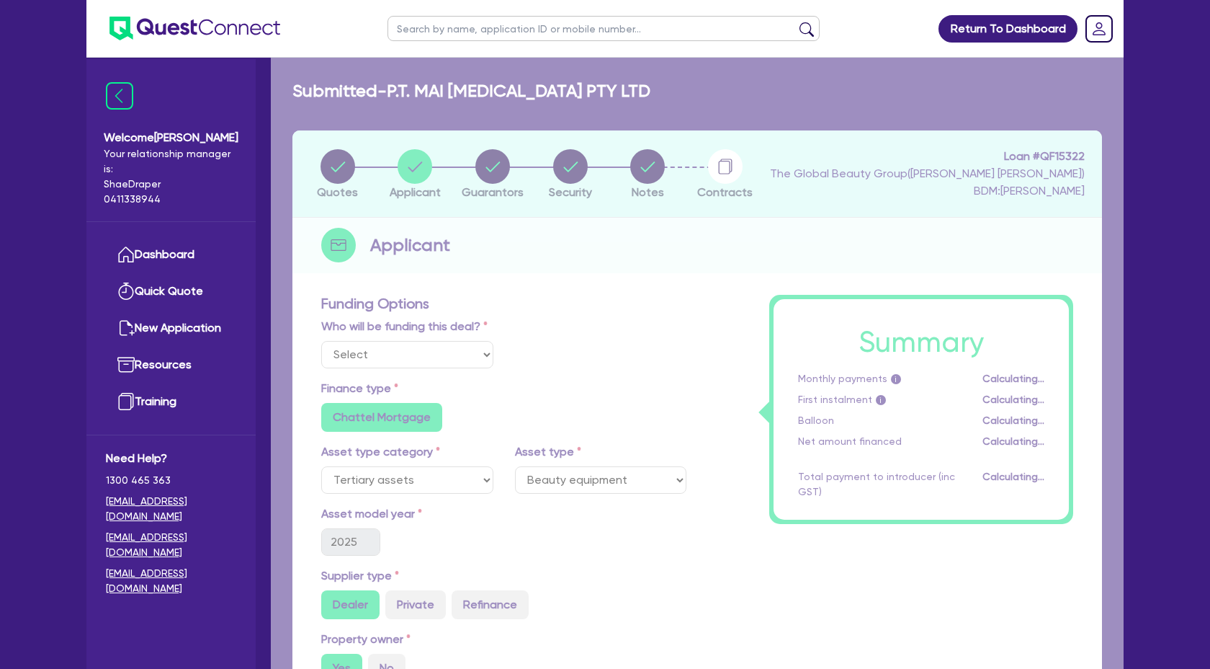
select select "COMPANY"
select select "HEALTH_BEAUTY"
select select "OTHER_HEALTH_BEAUTY"
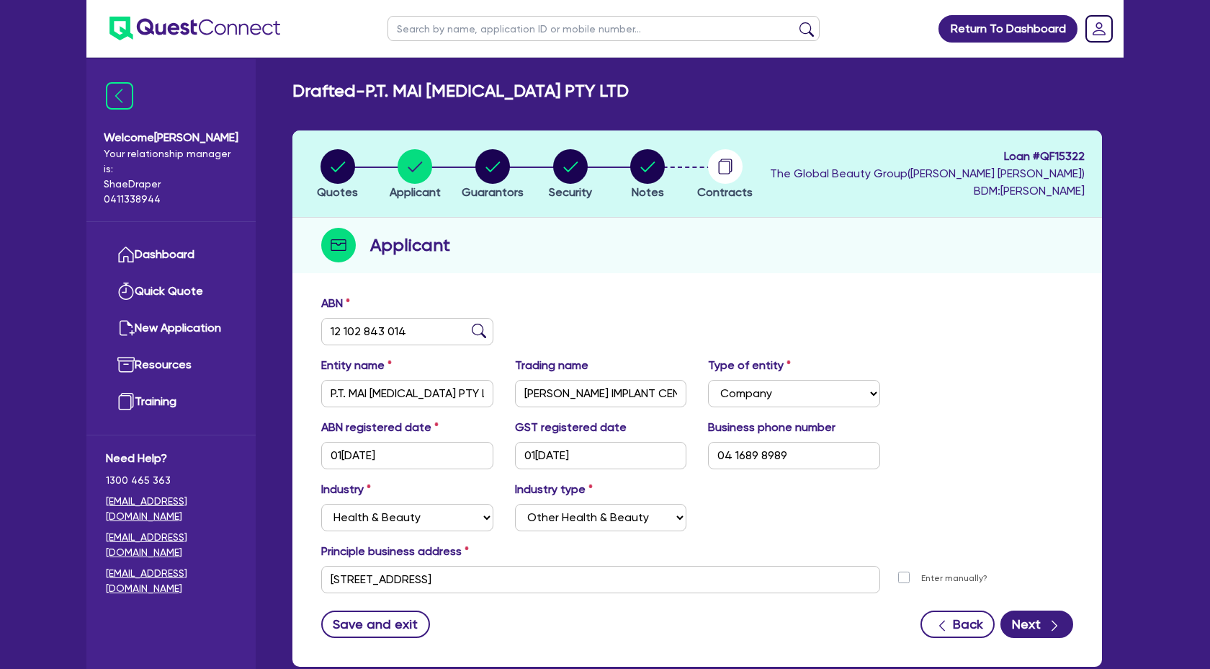
scroll to position [85, 0]
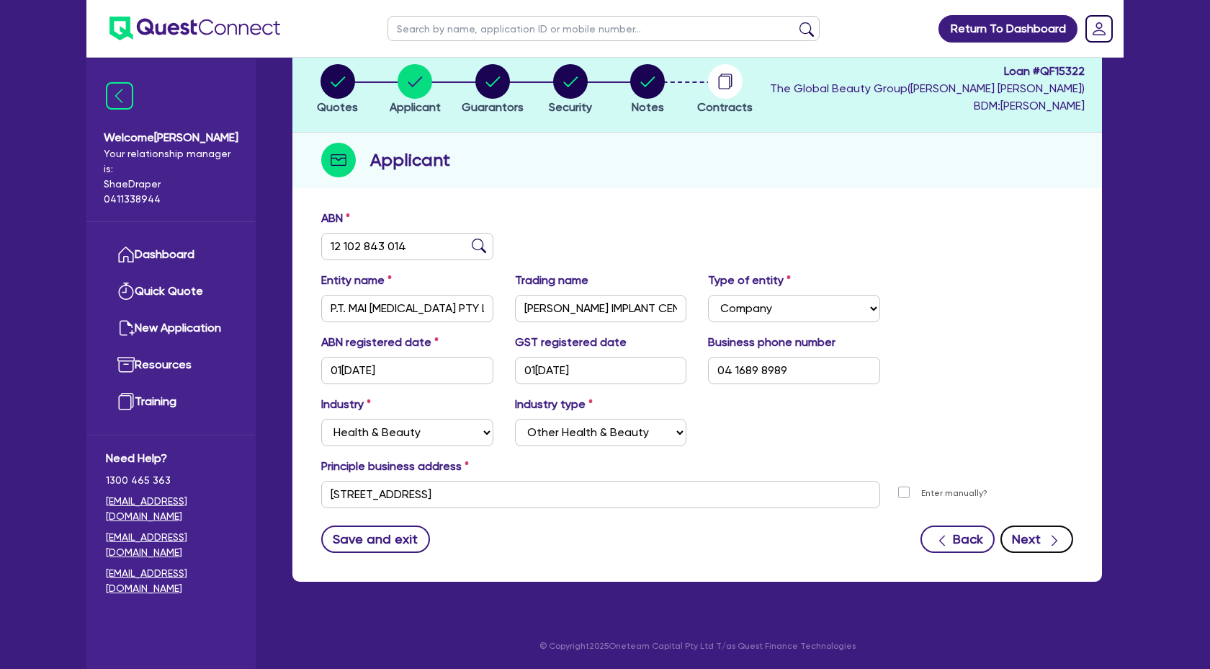
click at [1055, 546] on icon "button" at bounding box center [1054, 540] width 14 height 14
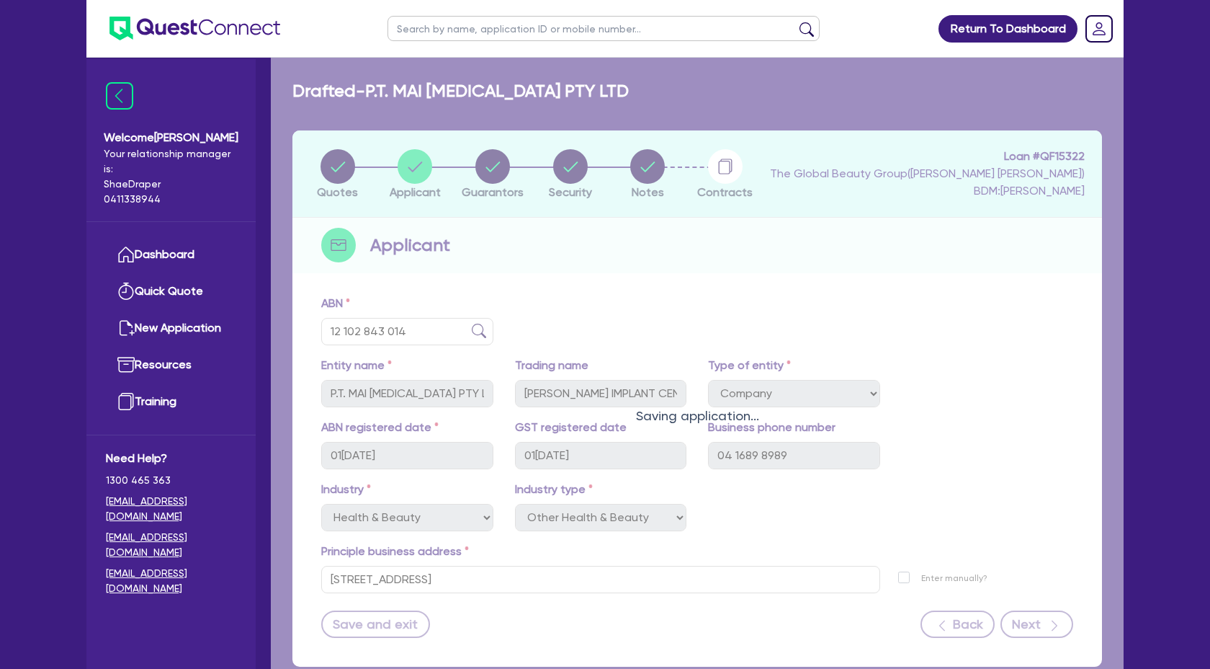
select select "MRS"
select select "NSW"
select select "MARRIED"
select select "CASH"
select select "PROPERTY"
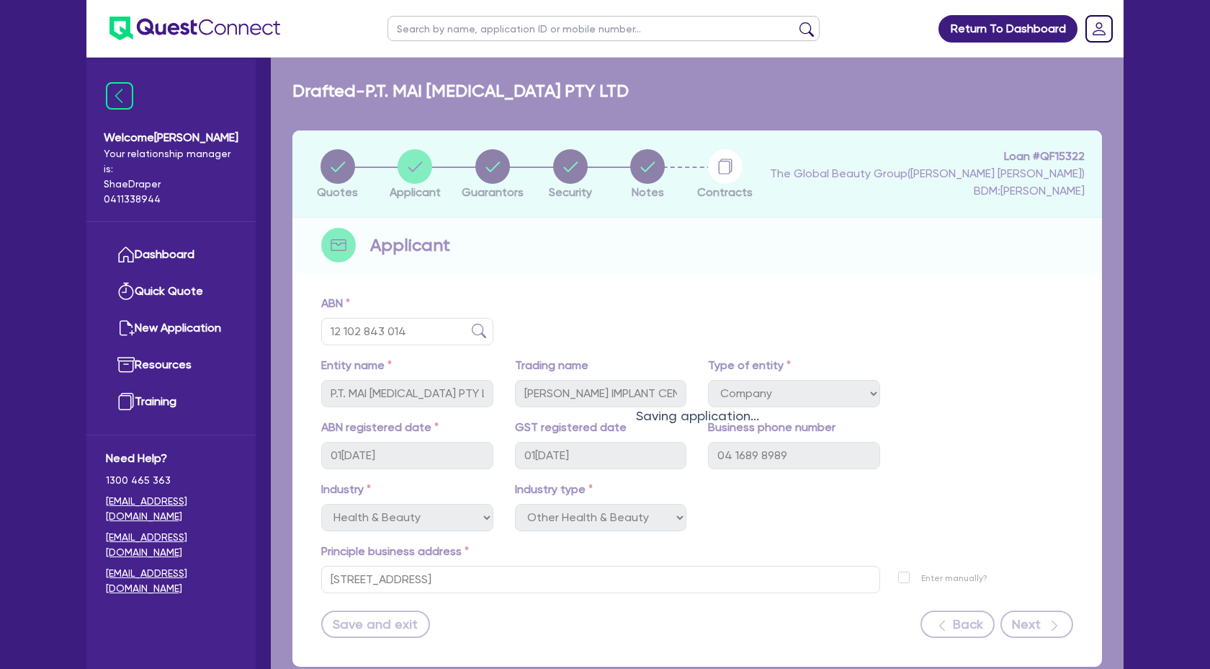
select select "INVESTMENT_PROPERTY"
select select "HOUSEHOLD_PERSONAL"
select select "VEHICLE"
select select "INVESTMENT_PROPERTY_LOAN"
select select "MR"
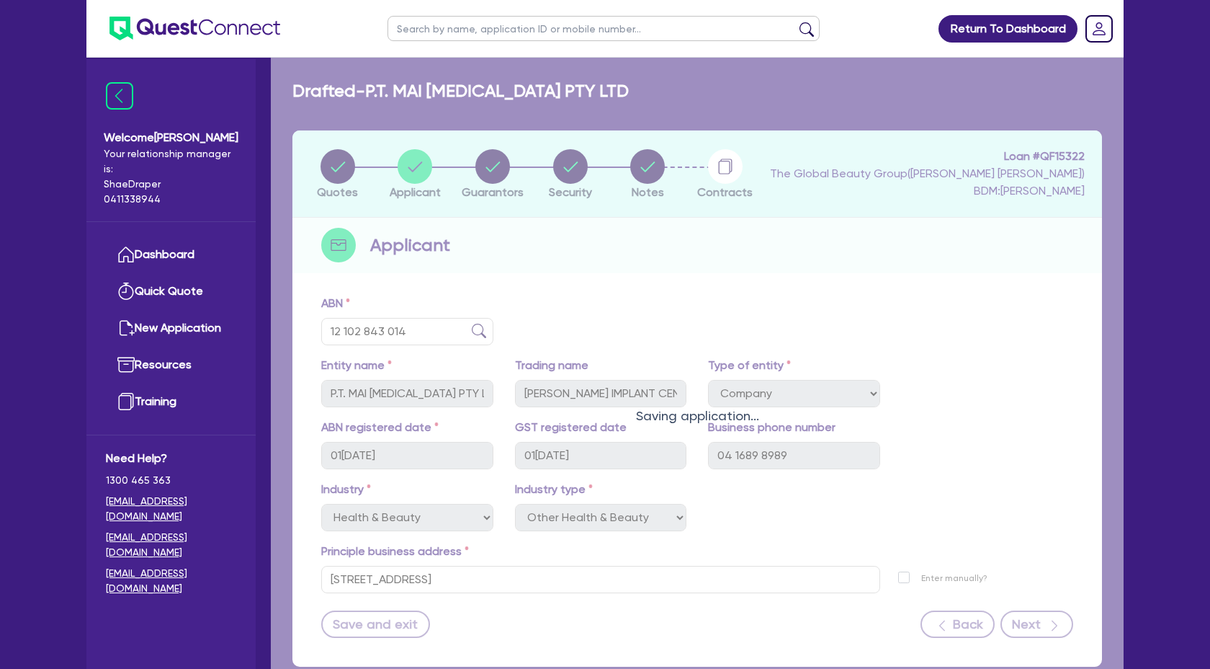
select select "NSW"
select select "MARRIED"
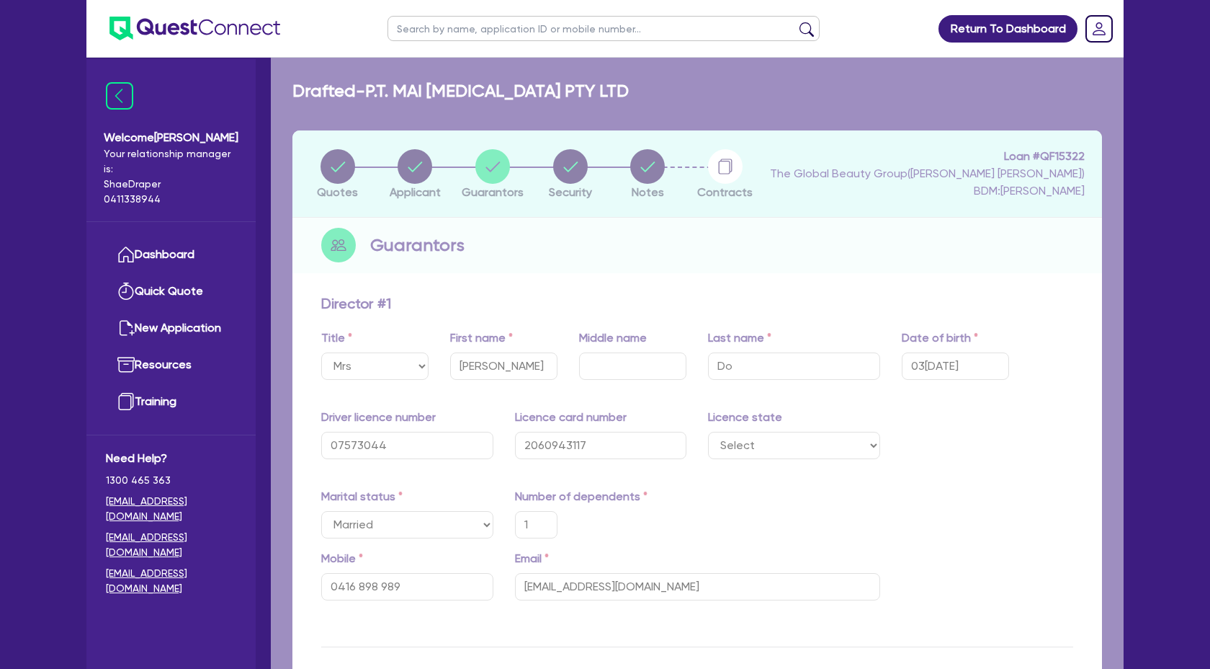
type input "1"
type input "0416 898 989"
type input "107,000"
type input "30,000,000"
type input "2,000,000"
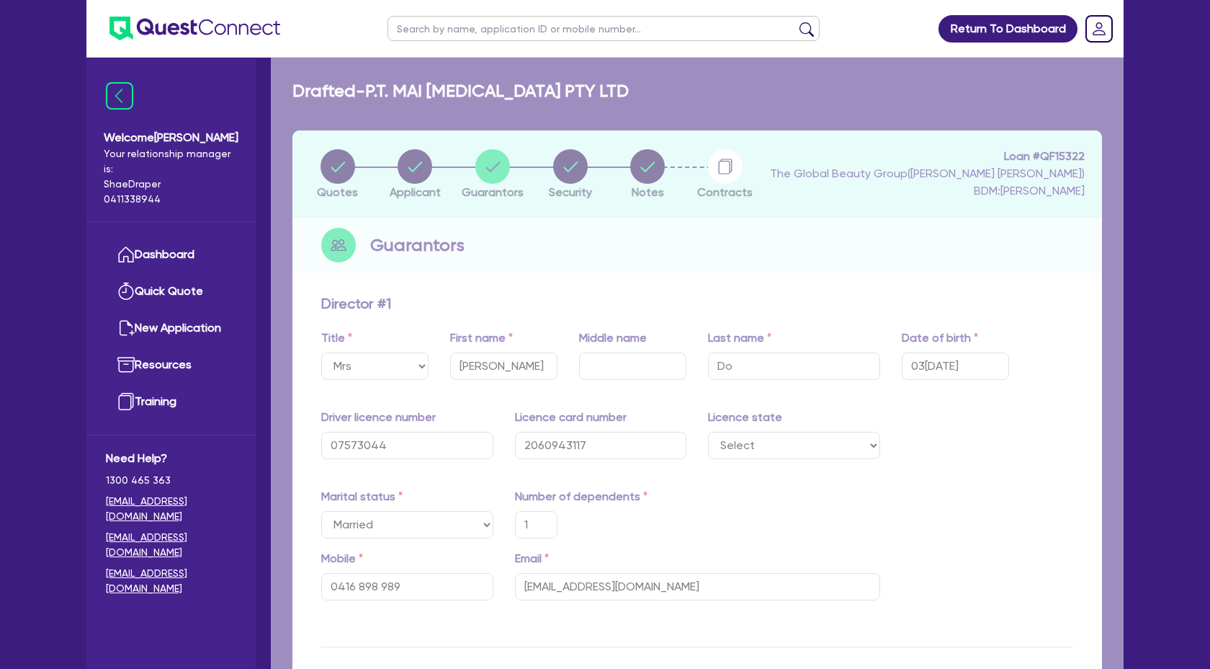
type input "2,000,000"
type input "150,000"
type input "800,000"
type input "1"
type input "0426 972 972"
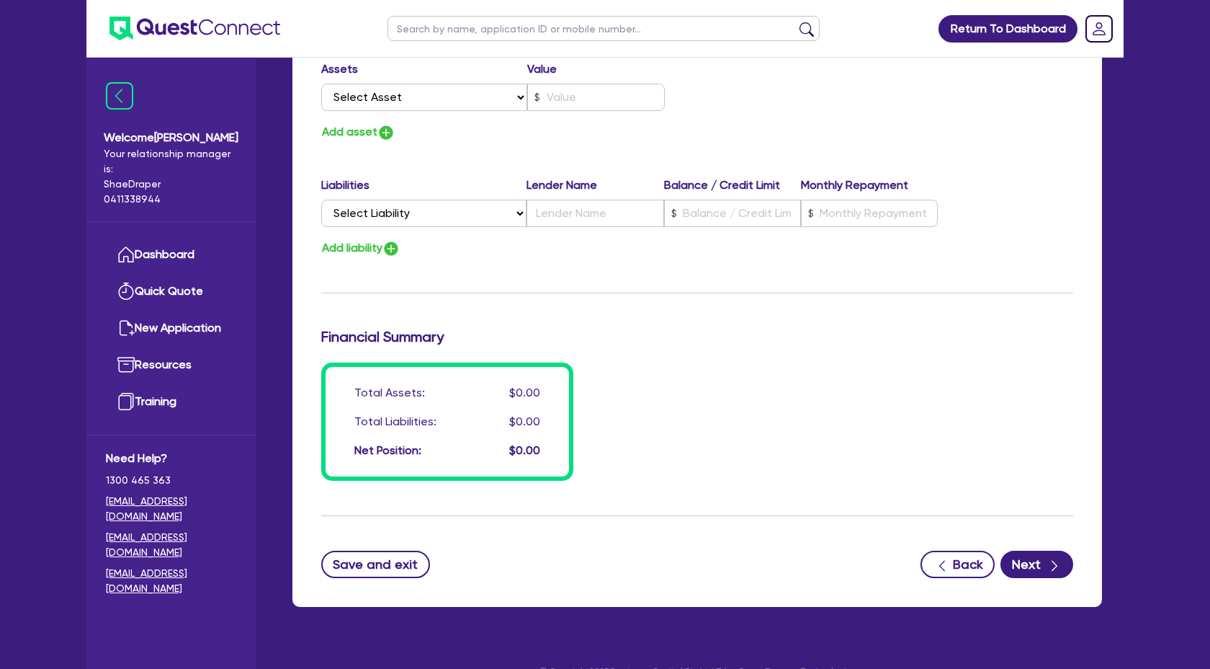
scroll to position [2248, 0]
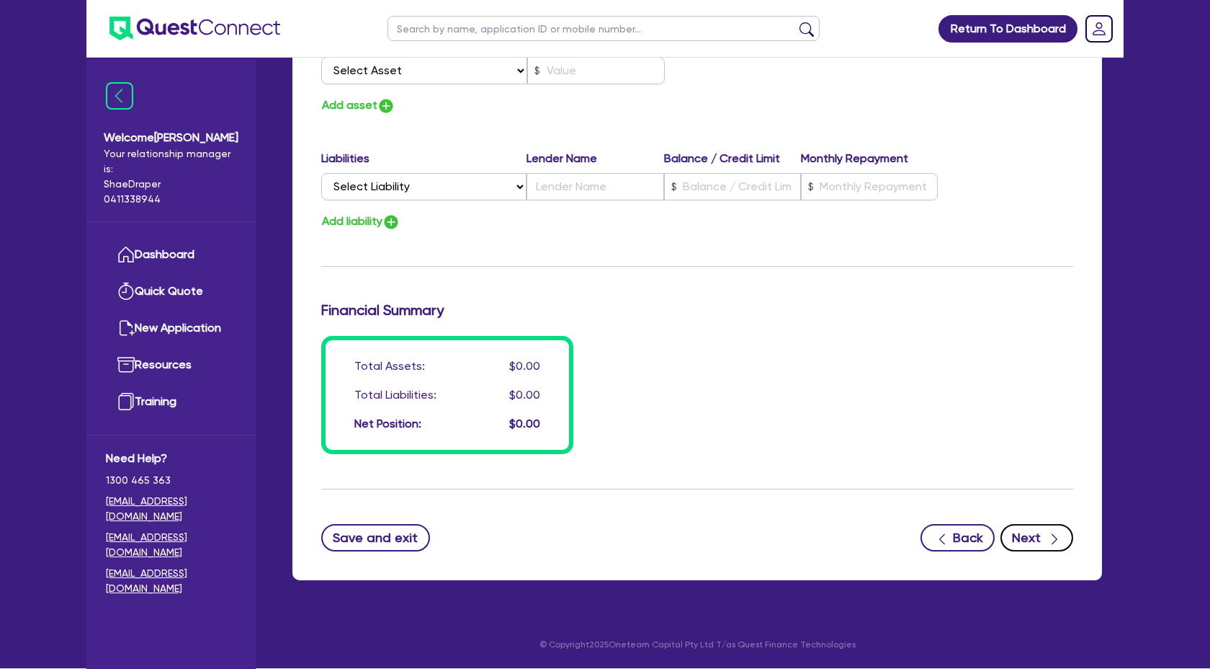
click at [1040, 542] on button "Next" at bounding box center [1037, 537] width 73 height 27
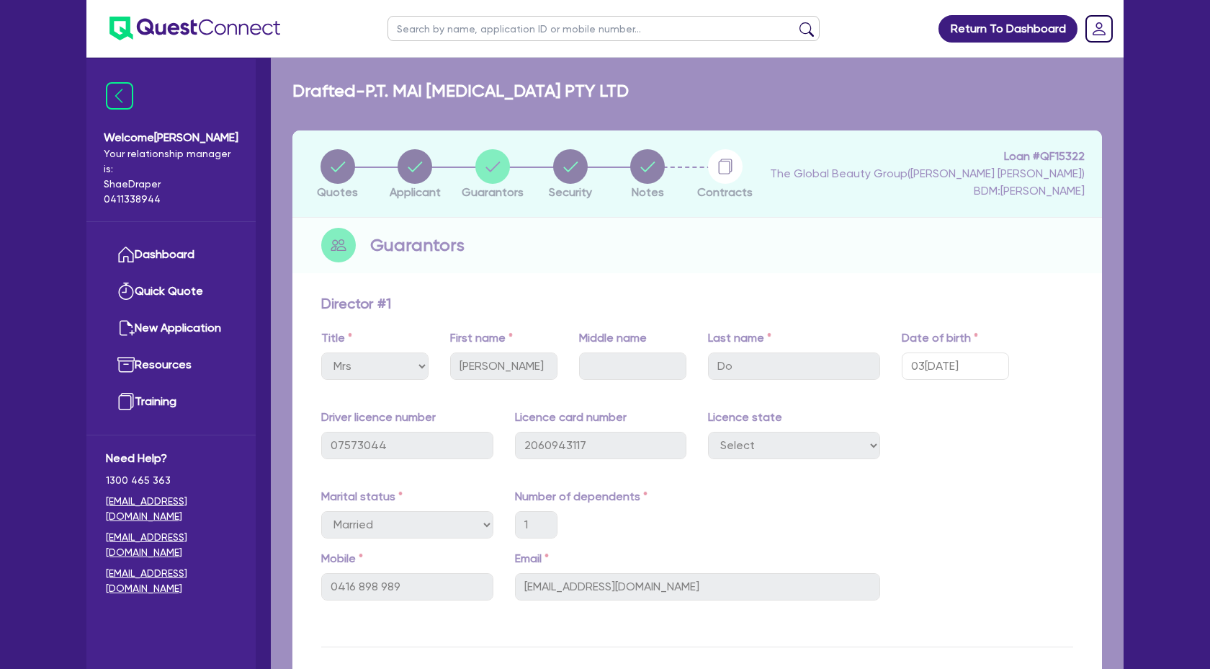
select select "TERTIARY_ASSETS"
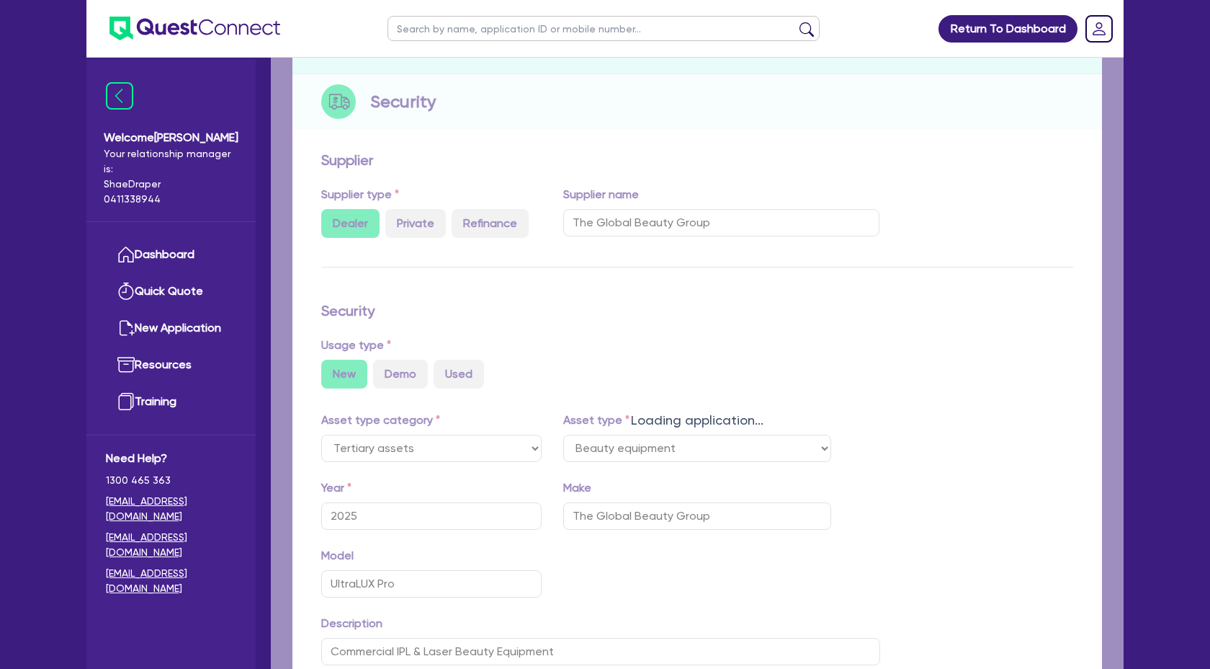
select select "BEAUTY_EQUIPMENT"
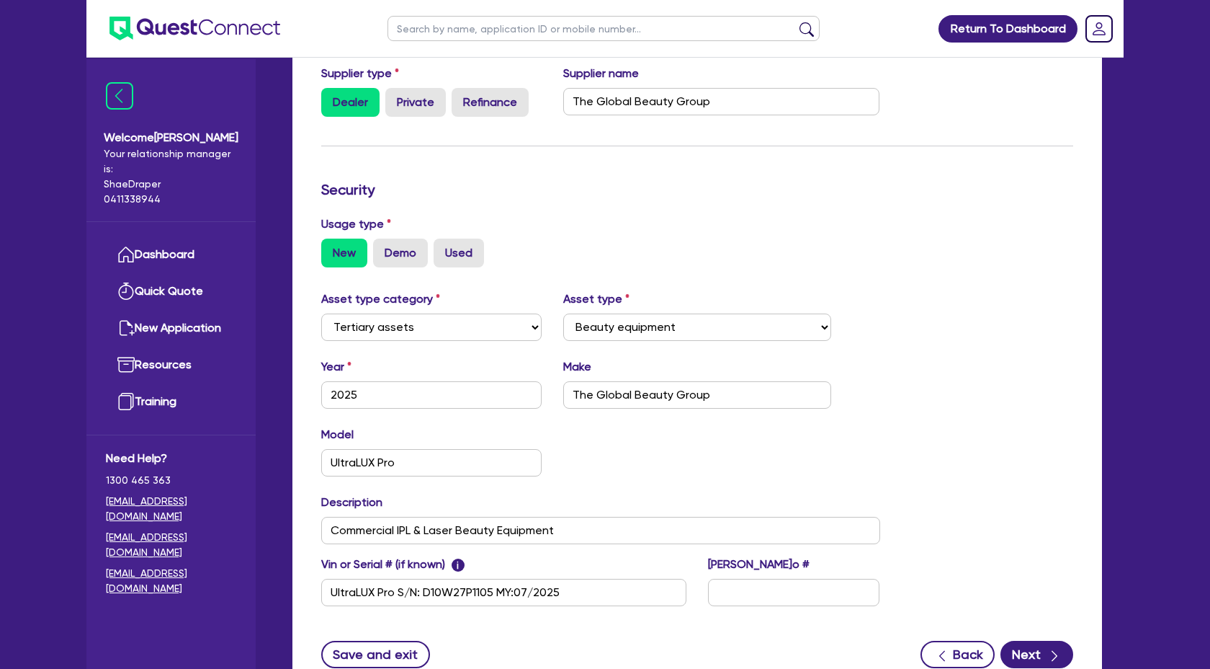
scroll to position [380, 0]
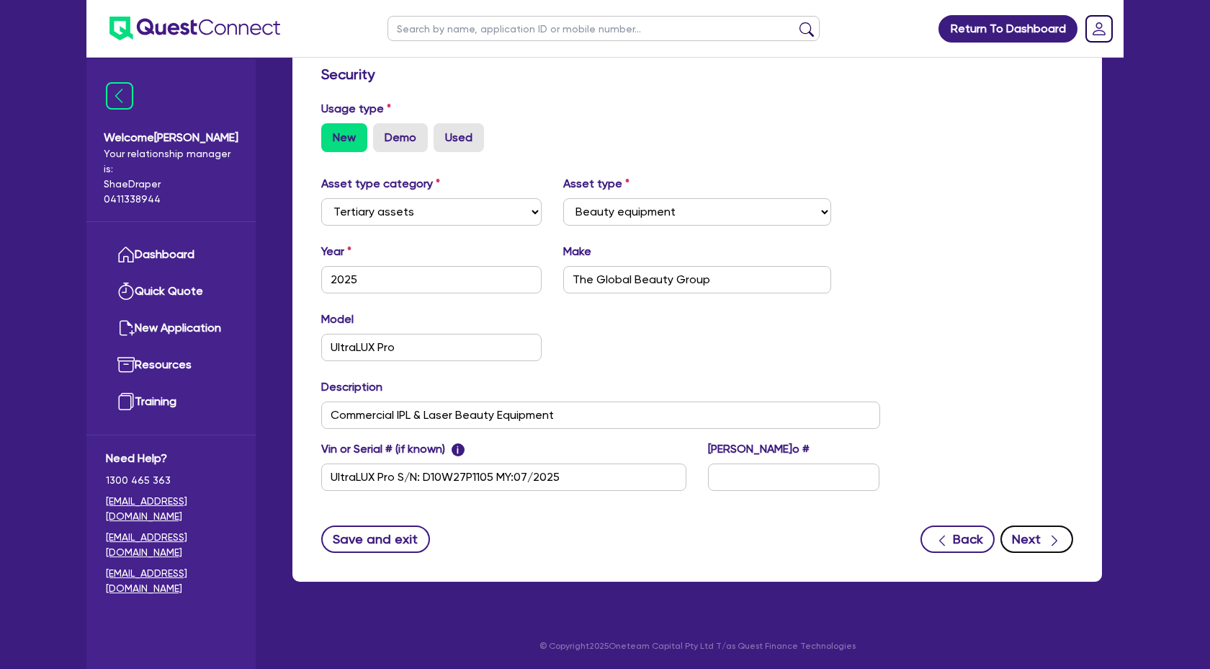
click at [1040, 549] on button "Next" at bounding box center [1037, 538] width 73 height 27
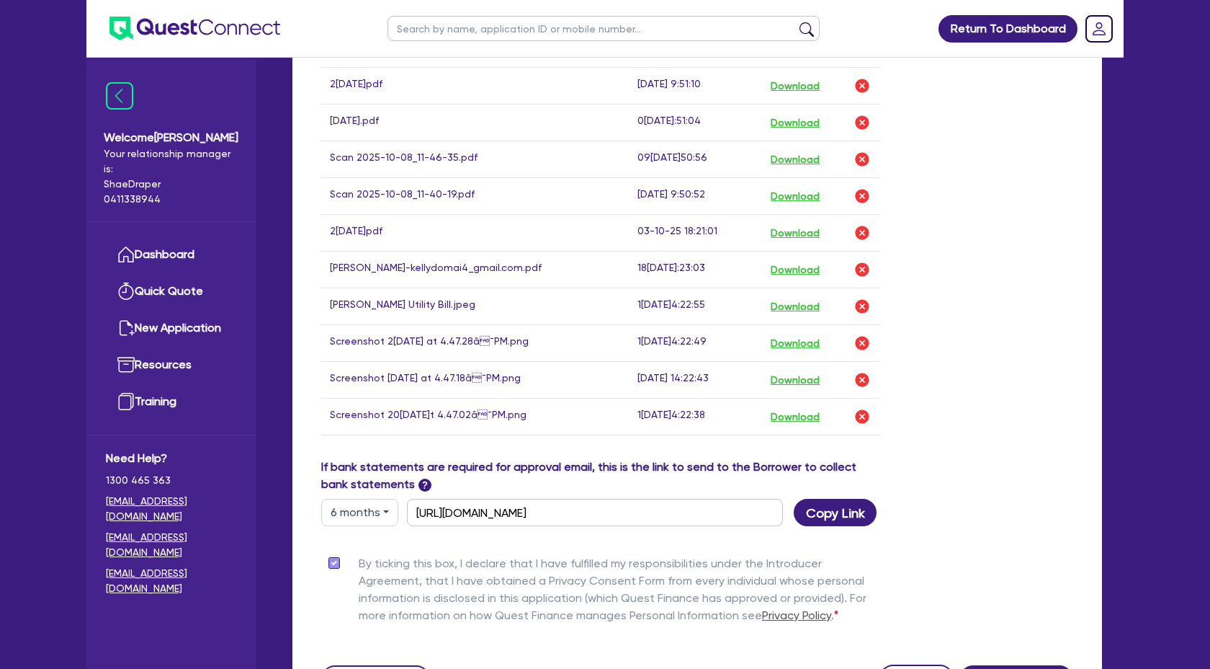
scroll to position [995, 0]
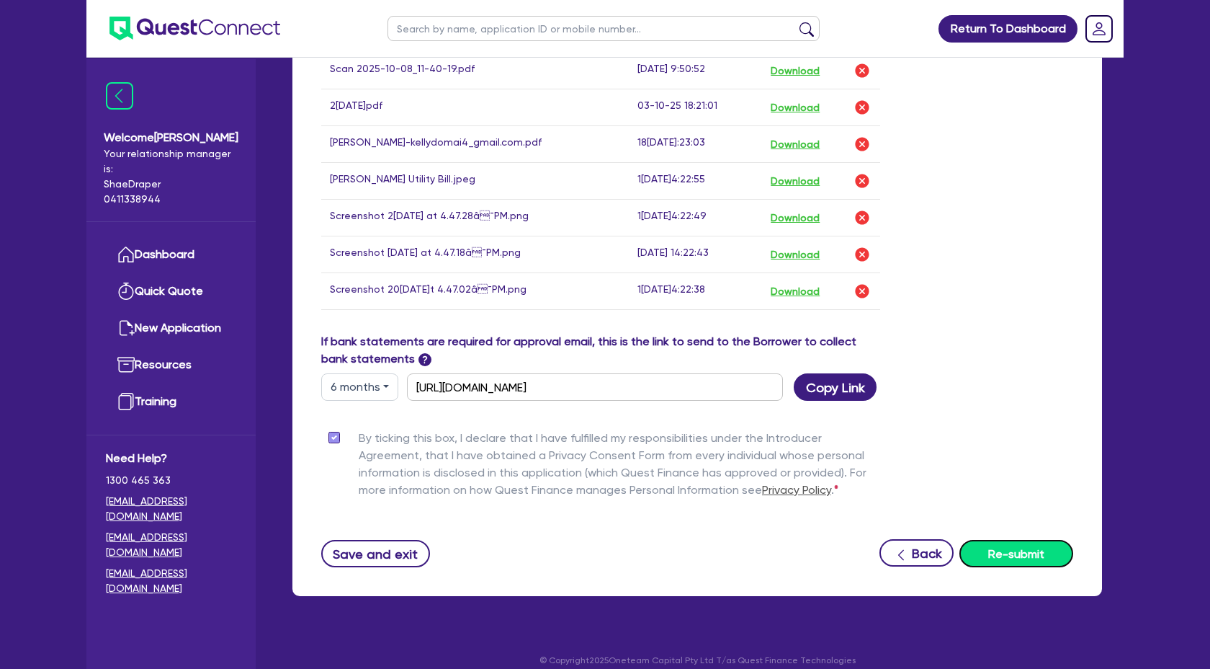
click at [1040, 547] on button "Re-submit" at bounding box center [1017, 553] width 114 height 27
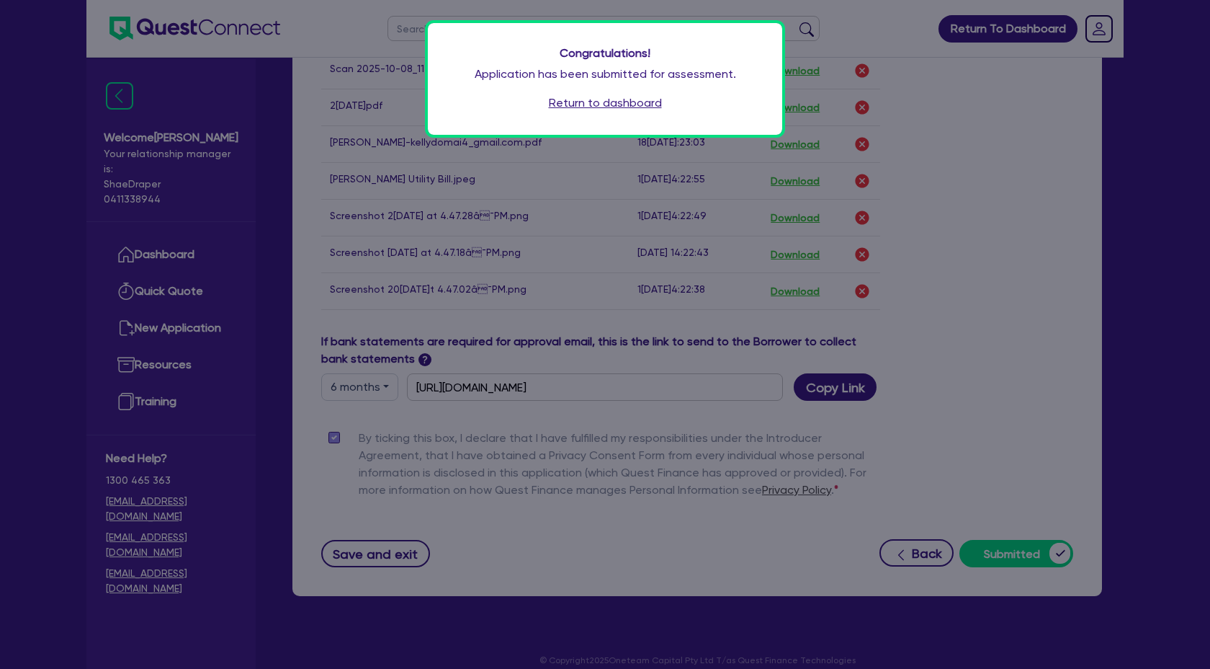
click at [612, 110] on link "Return to dashboard" at bounding box center [605, 102] width 113 height 17
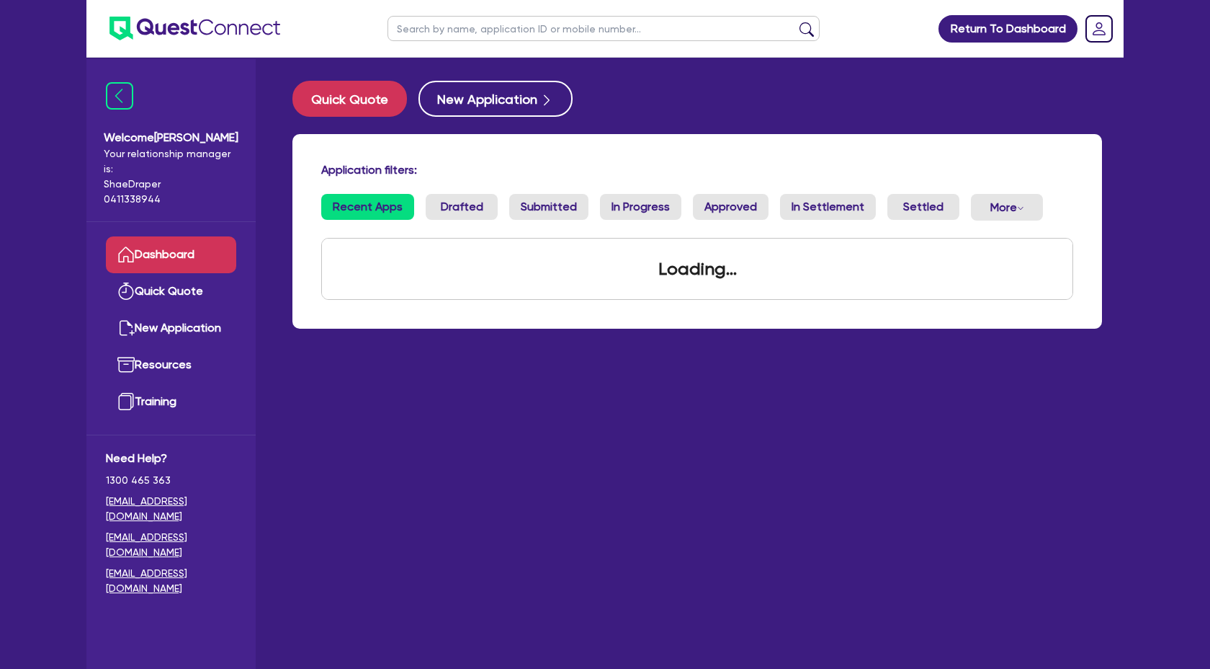
scroll to position [1296, 0]
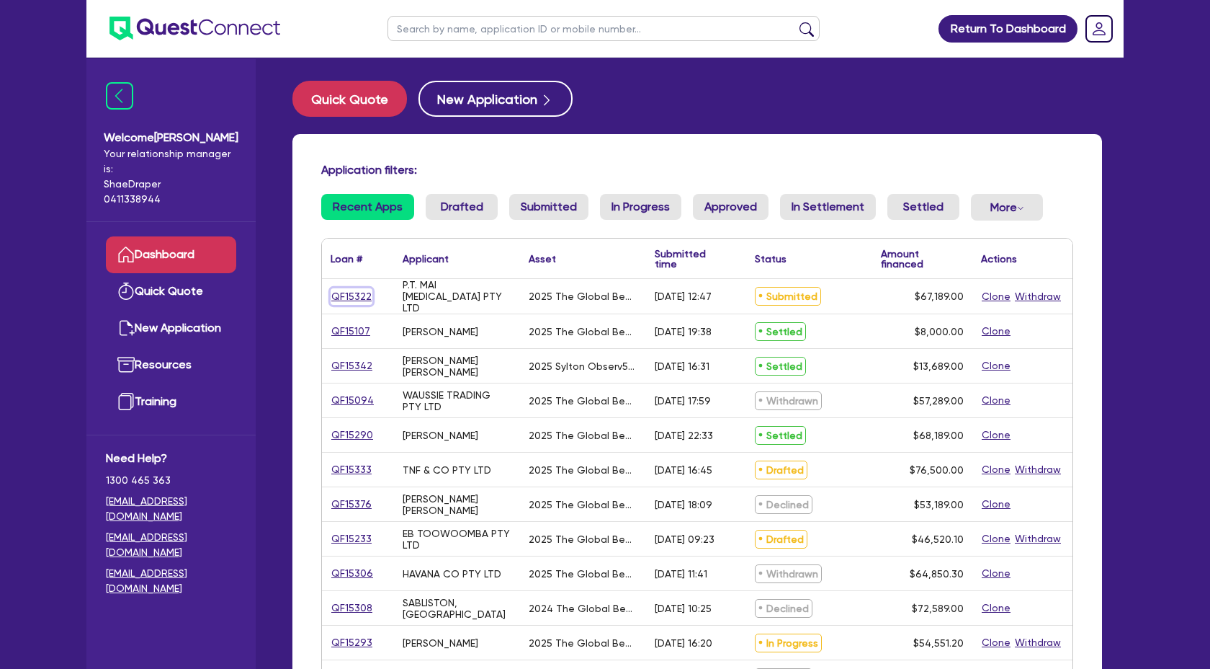
click at [351, 299] on link "QF15322" at bounding box center [352, 296] width 42 height 17
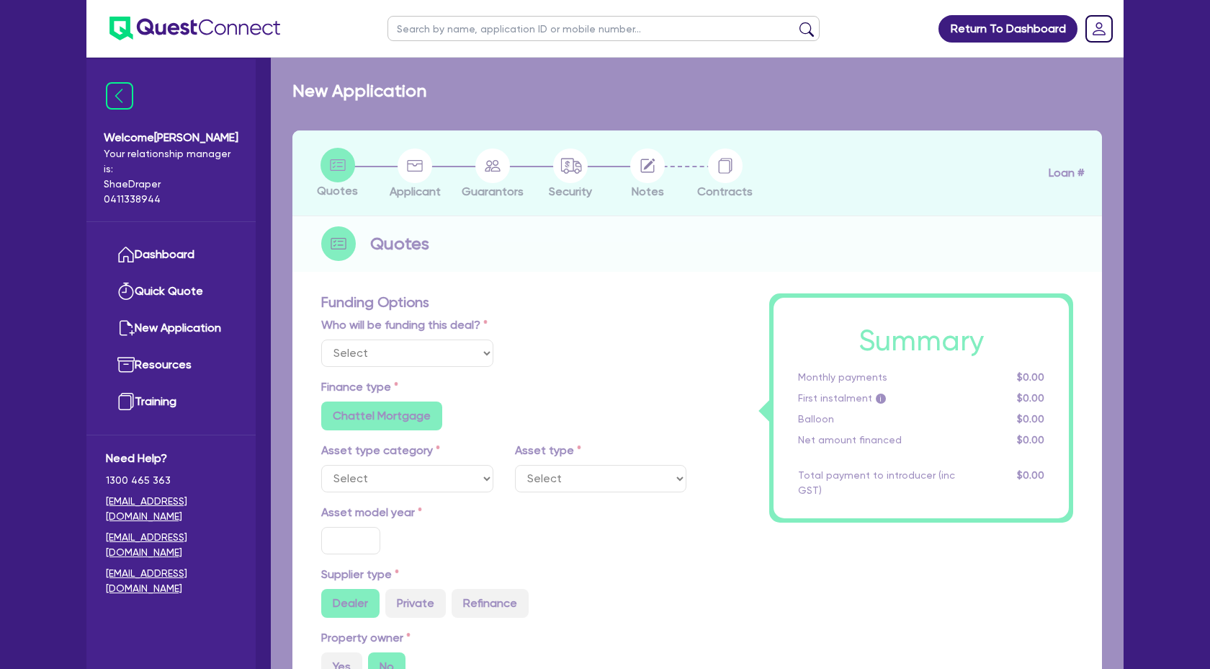
select select "Quest Finance - Own Book"
select select "TERTIARY_ASSETS"
type input "2025"
radio input "true"
type input "68,189"
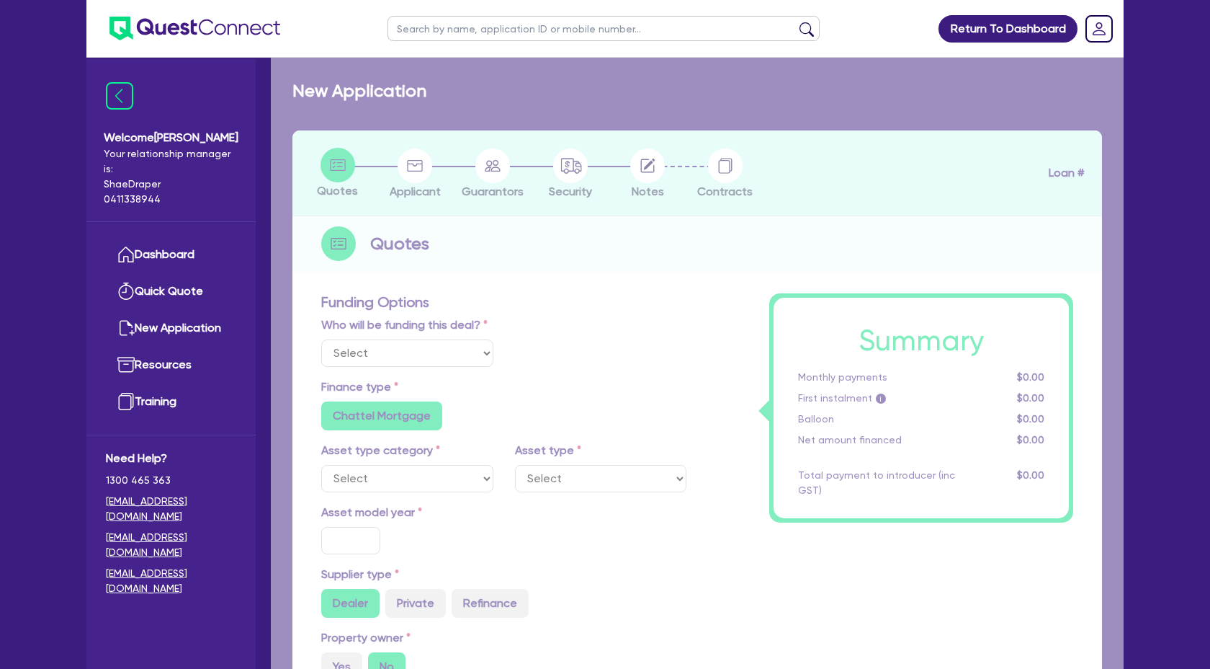
type input "1,000"
type input "4"
type input "2,687.56"
type input "17.95"
select select "BEAUTY_EQUIPMENT"
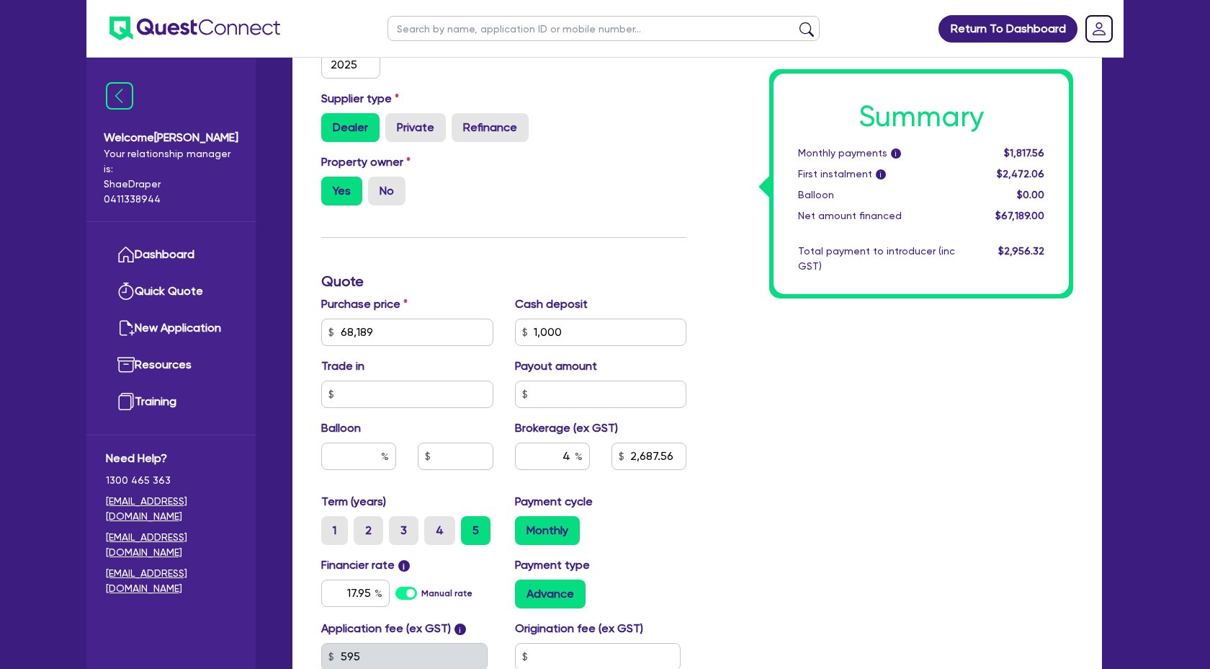
scroll to position [481, 0]
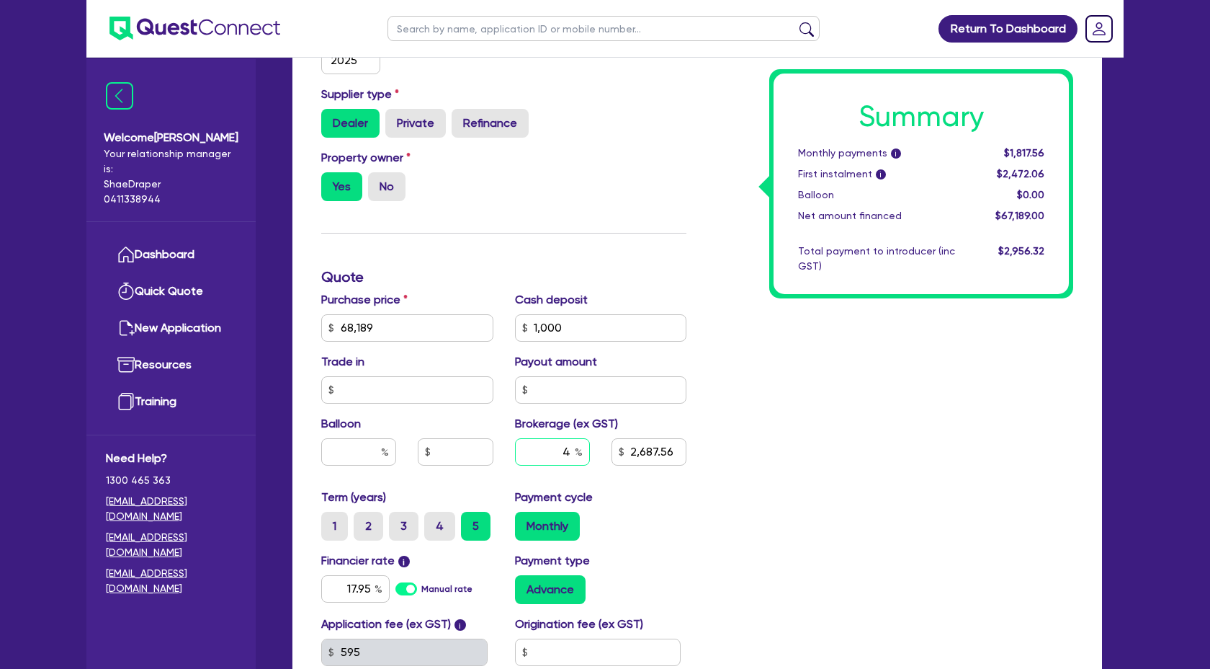
click at [571, 450] on input "4" at bounding box center [552, 451] width 75 height 27
type input "68,189"
type input "1,000"
type input "2,687.56"
type input "68,189"
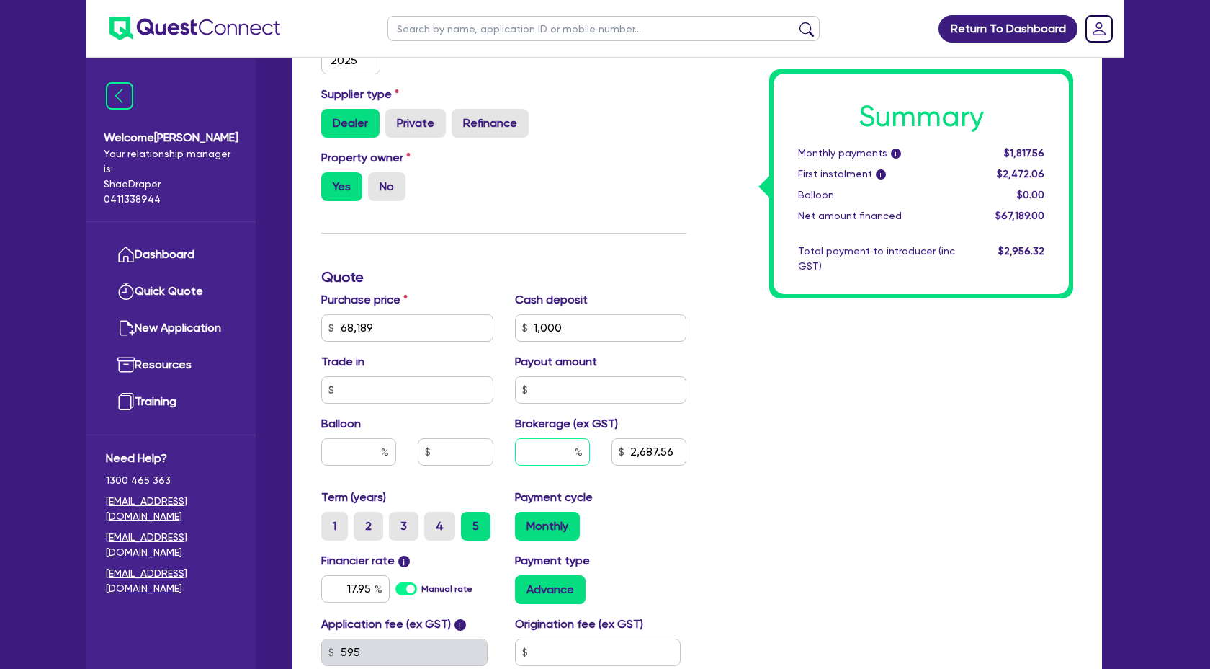
type input "1,000"
type input "3"
type input "2,687.56"
type input "68,189"
type input "1,000"
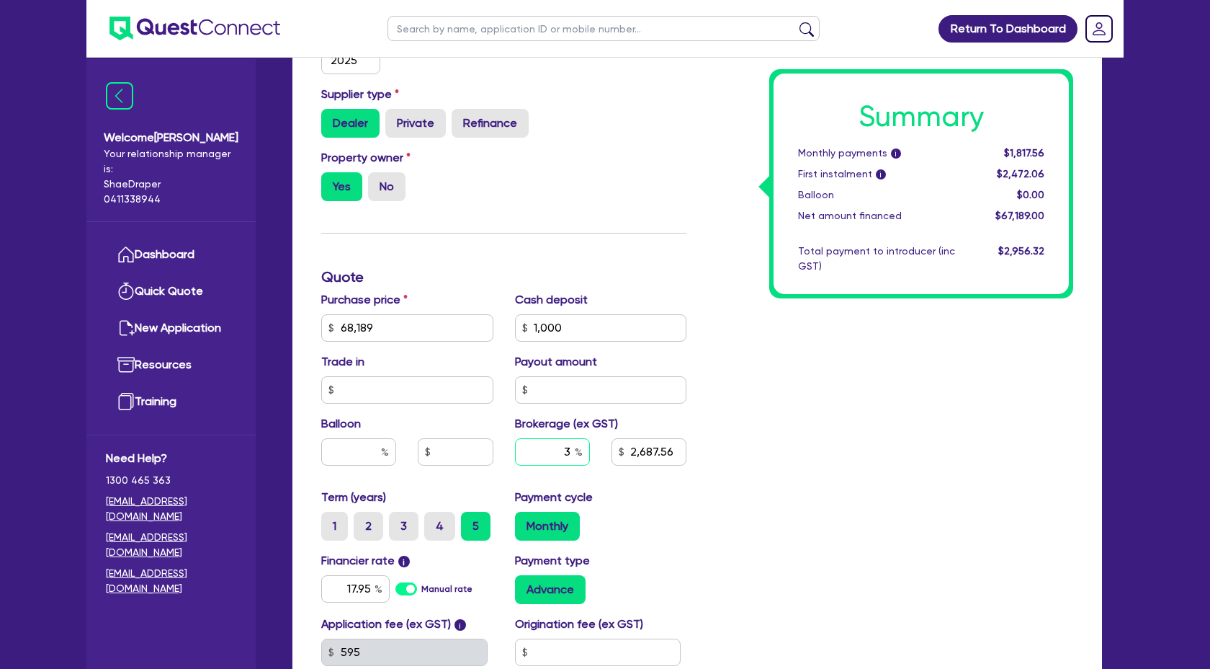
type input "3."
type input "2,687.56"
type input "68,189"
type input "1,000"
type input "3.5"
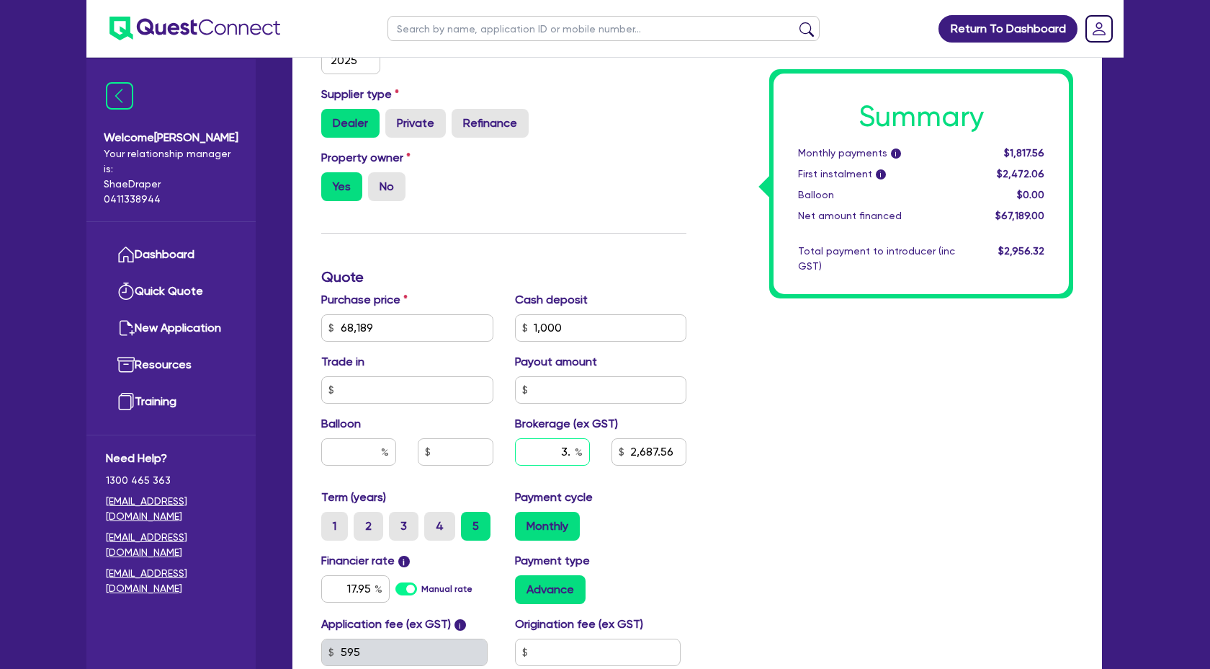
type input "2,687.56"
type input "68,189"
type input "1,000"
type input "3.50"
type input "2,687.56"
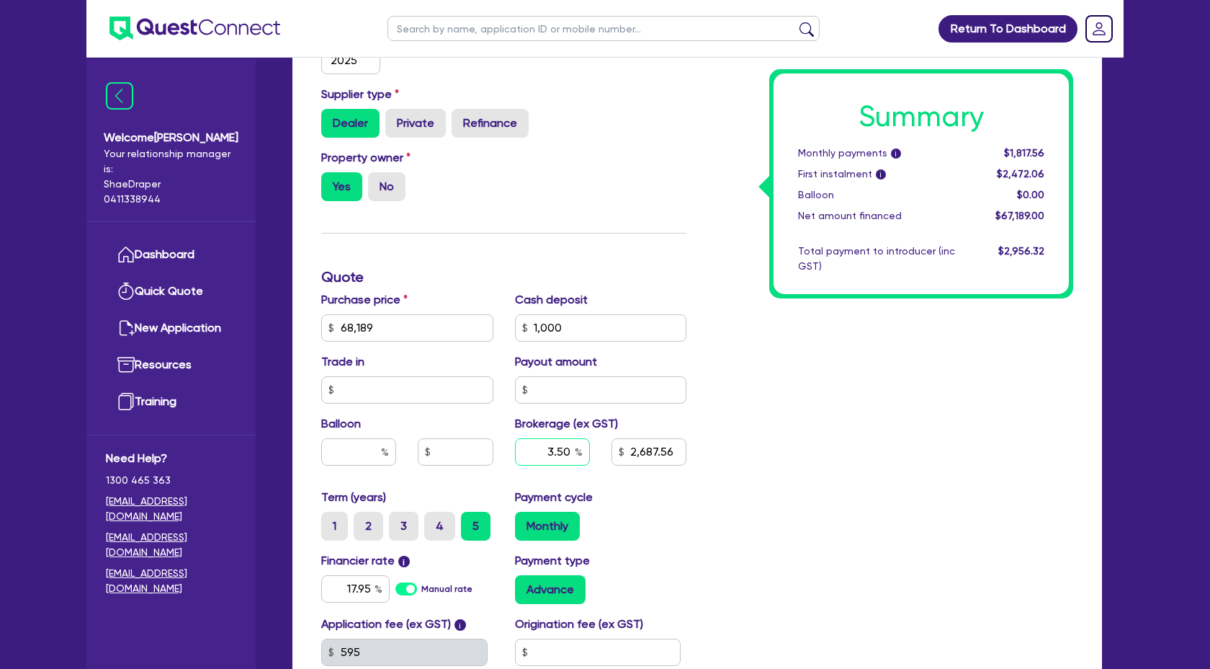
type input "3.50"
type input "68,189"
type input "1,000"
type input "2,687.56"
click at [818, 457] on div "Summary Monthly payments i $1,817.56 First instalment i $2,472.06 Balloon $0.00…" at bounding box center [890, 276] width 387 height 927
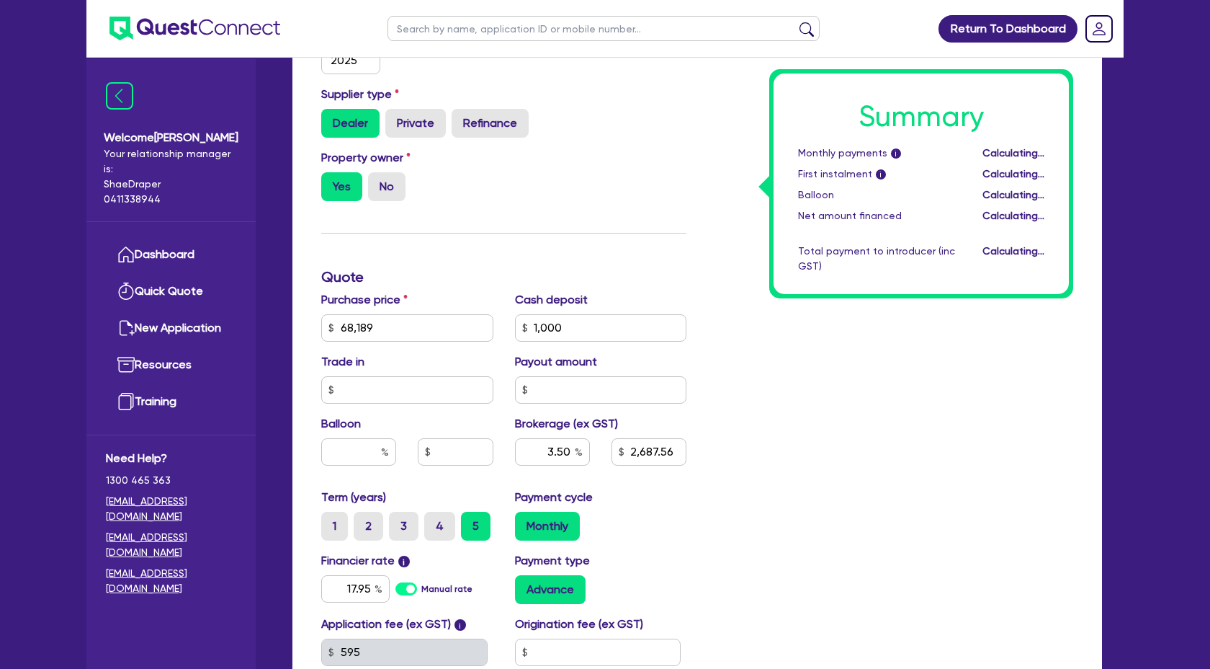
type input "68,189"
type input "1,000"
type input "2,687.56"
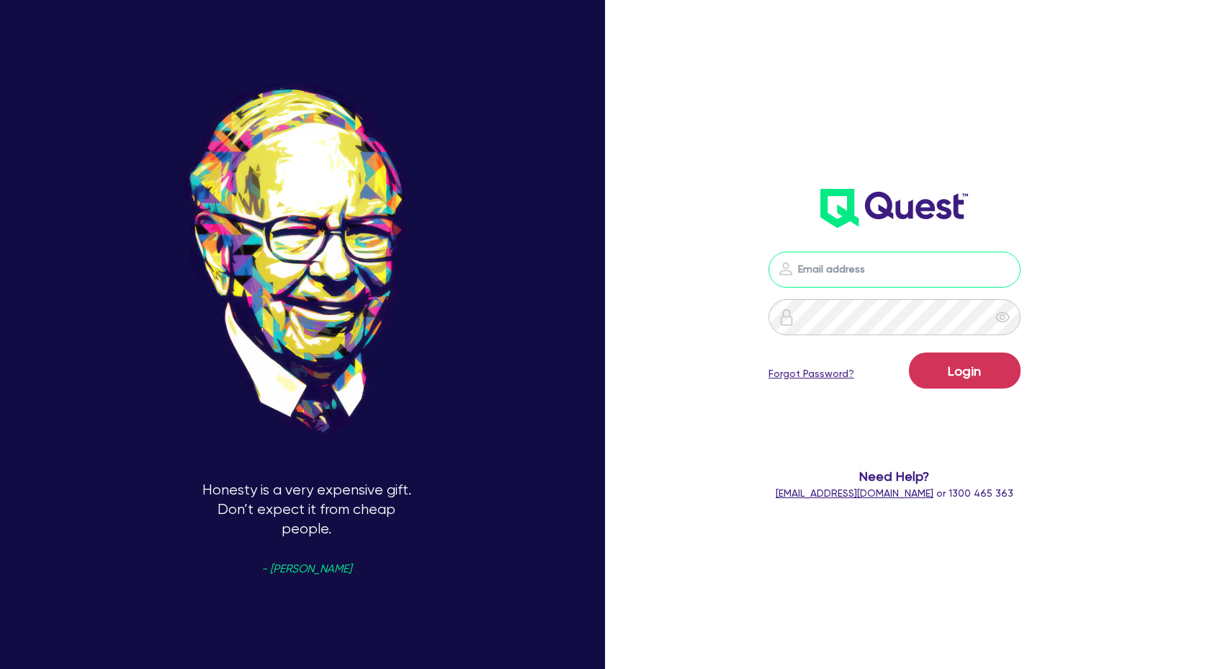
type input "[PERSON_NAME][EMAIL_ADDRESS][DOMAIN_NAME]"
click at [957, 389] on div "Login Forgot Password?" at bounding box center [895, 373] width 252 height 42
click at [962, 379] on button "Login" at bounding box center [965, 370] width 112 height 36
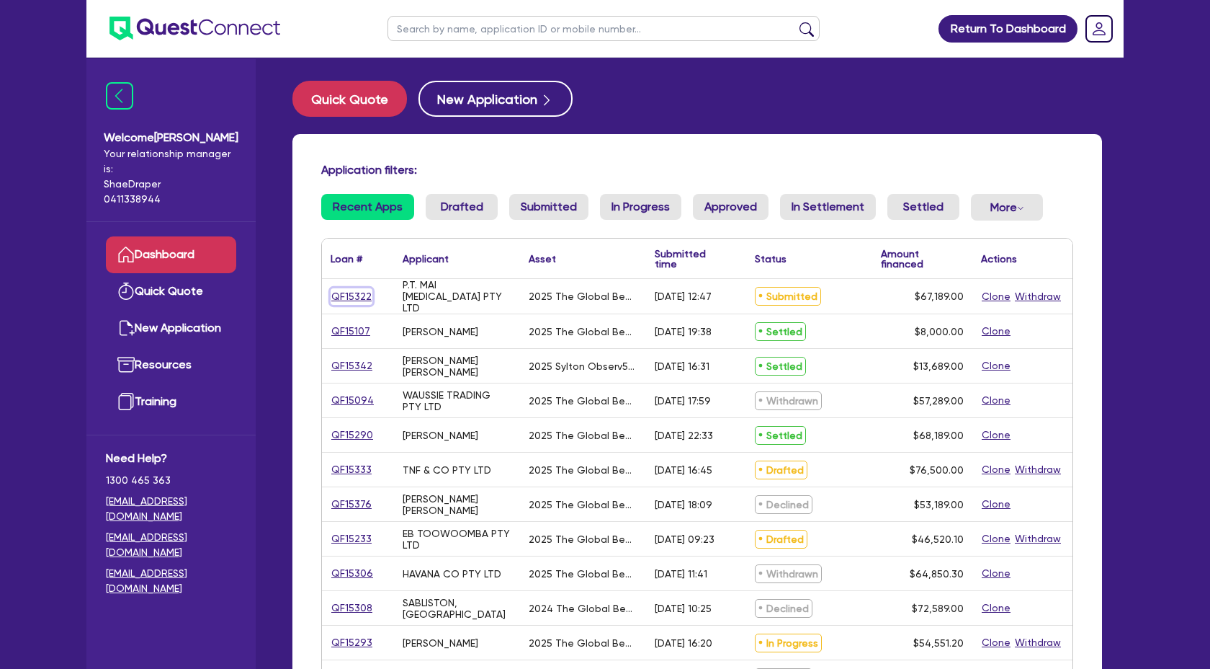
click at [359, 290] on link "QF15322" at bounding box center [352, 296] width 42 height 17
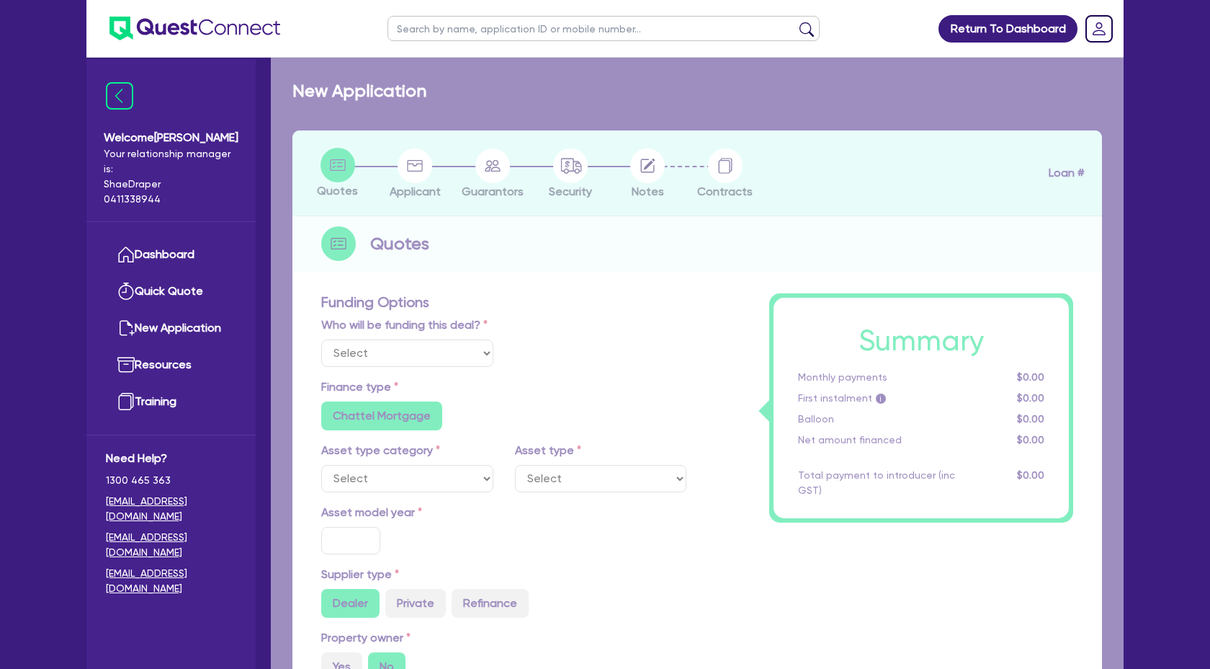
select select "Quest Finance - Own Book"
select select "TERTIARY_ASSETS"
type input "2025"
radio input "true"
type input "68,189"
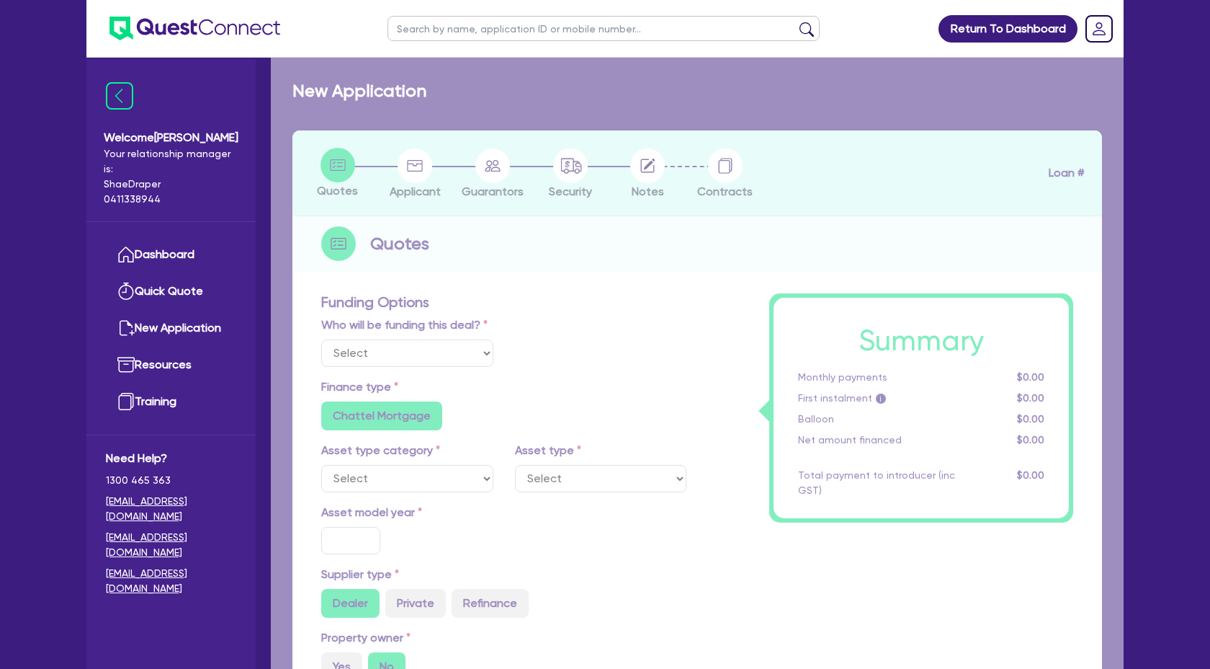
type input "1,000"
type input "4"
type input "2,687.56"
type input "17.95"
select select "BEAUTY_EQUIPMENT"
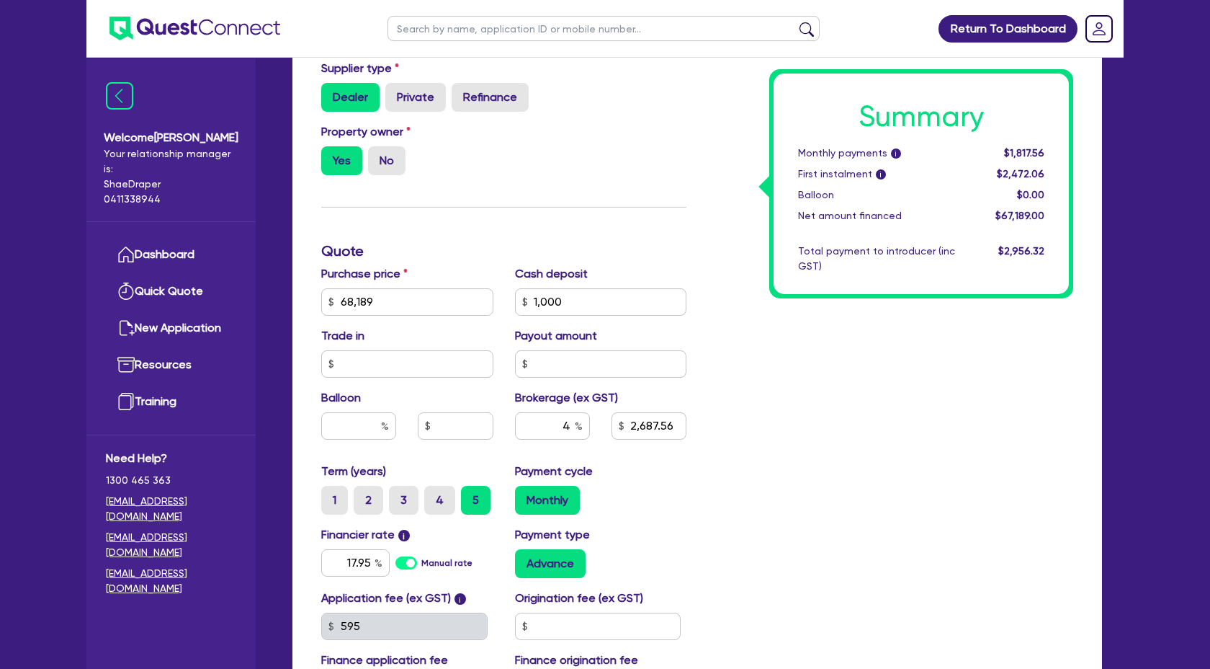
scroll to position [509, 0]
click at [571, 419] on input "4" at bounding box center [552, 424] width 75 height 27
type input "68,189"
type input "1,000"
type input "2,687.56"
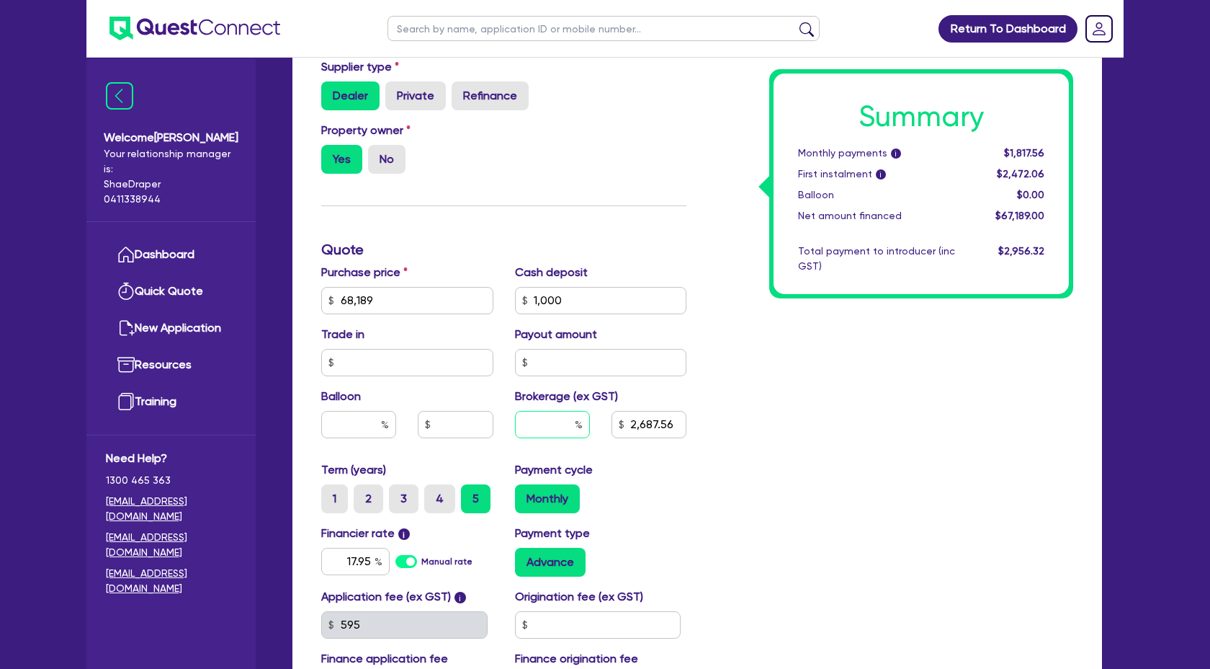
type input "68,189"
type input "1,000"
type input "3"
type input "2,687.56"
type input "68,189"
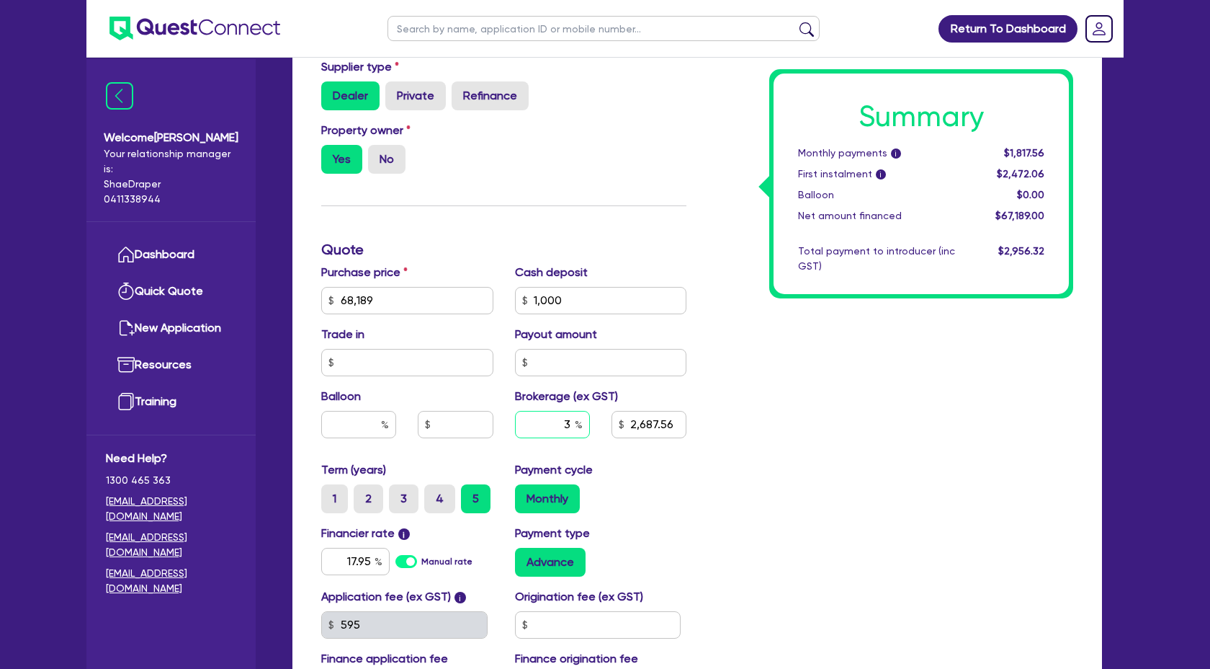
type input "1,000"
type input "3."
type input "2,687.56"
type input "68,189"
type input "1,000"
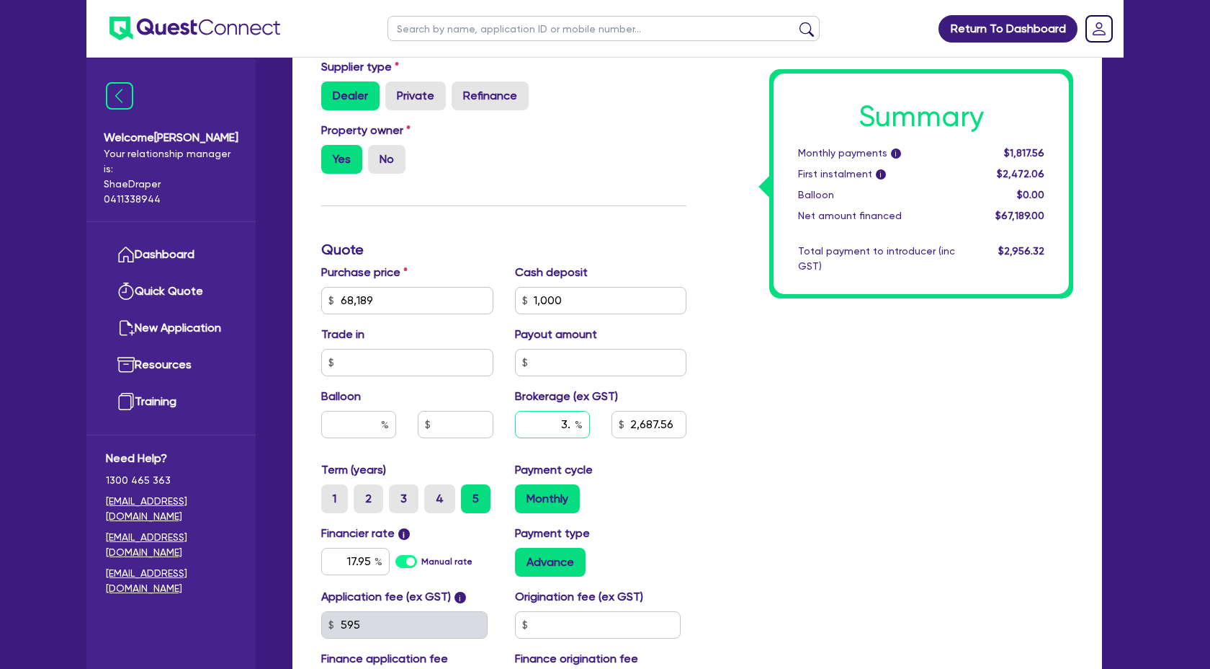
type input "3.5"
type input "2,687.56"
type input "68,189"
type input "1,000"
type input "3.50"
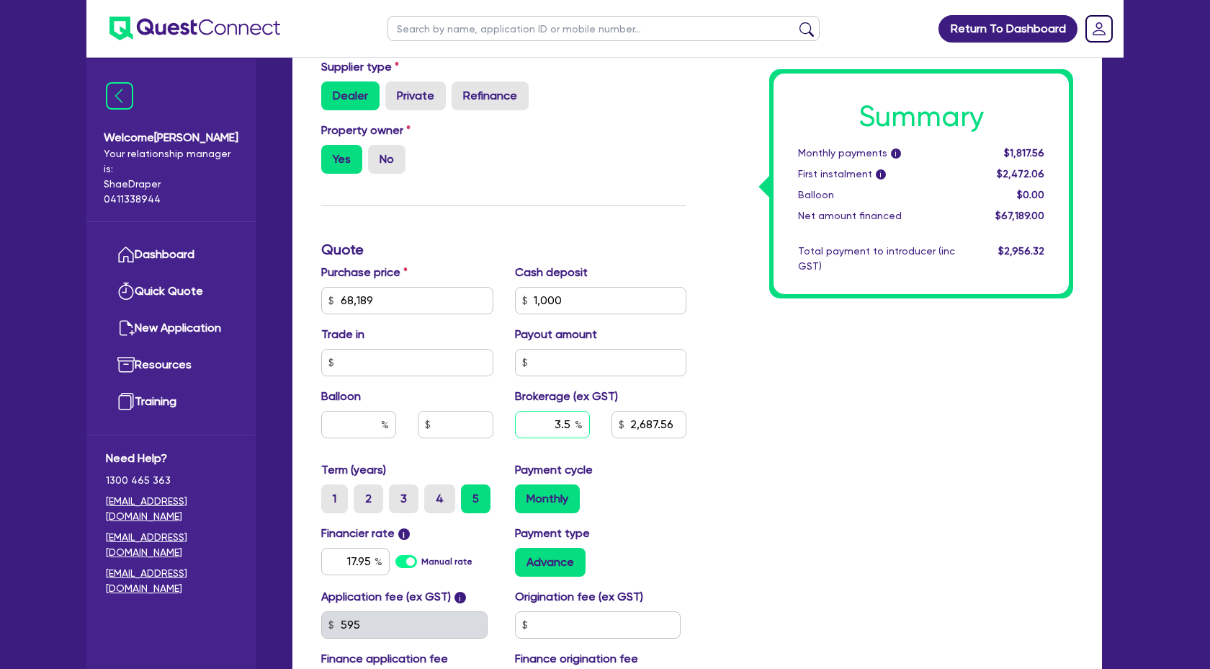
type input "2,687.56"
type input "3.50"
type input "68,189"
type input "1,000"
type input "2,687.56"
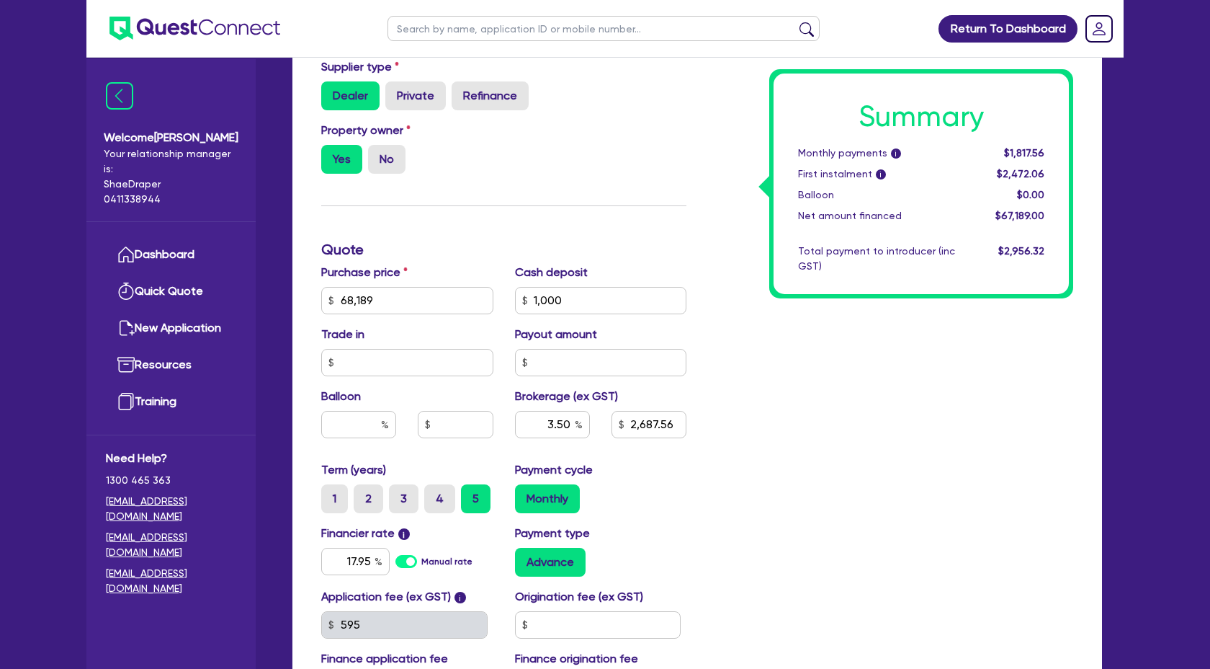
click at [764, 447] on div "Summary Monthly payments i $1,817.56 First instalment i $2,472.06 Balloon $0.00…" at bounding box center [890, 249] width 387 height 927
type input "68,189"
type input "1,000"
type input "2,687.56"
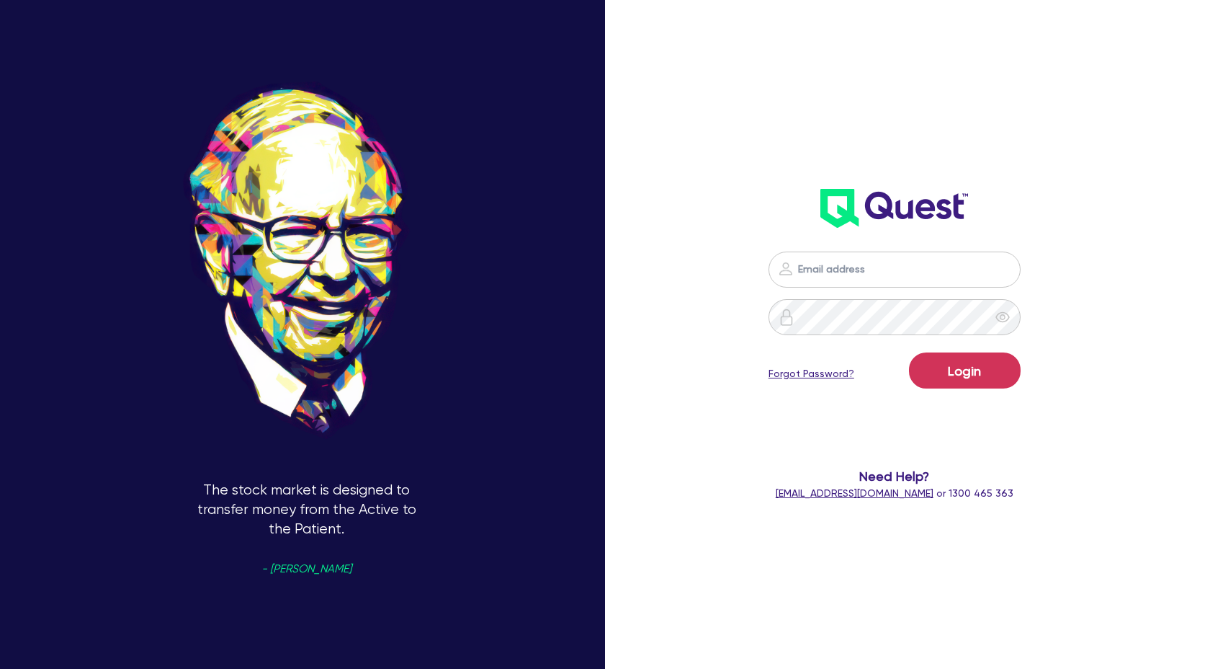
scroll to position [1296, 0]
